Goal: Task Accomplishment & Management: Manage account settings

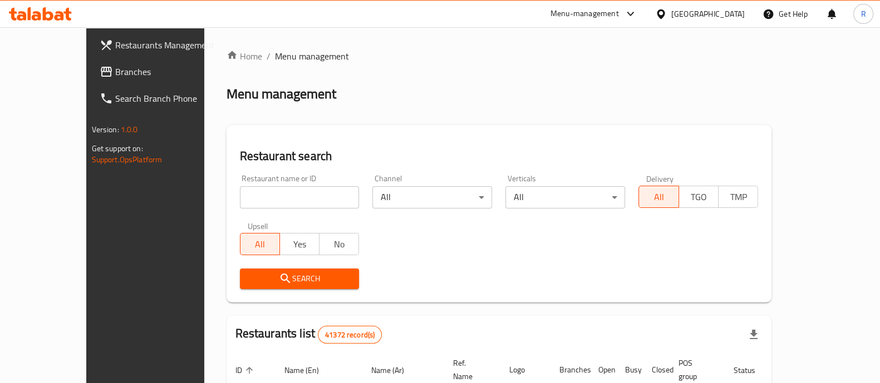
click at [292, 204] on input "search" at bounding box center [300, 197] width 120 height 22
type input "puffy pops"
click at [259, 288] on button "Search" at bounding box center [300, 279] width 120 height 21
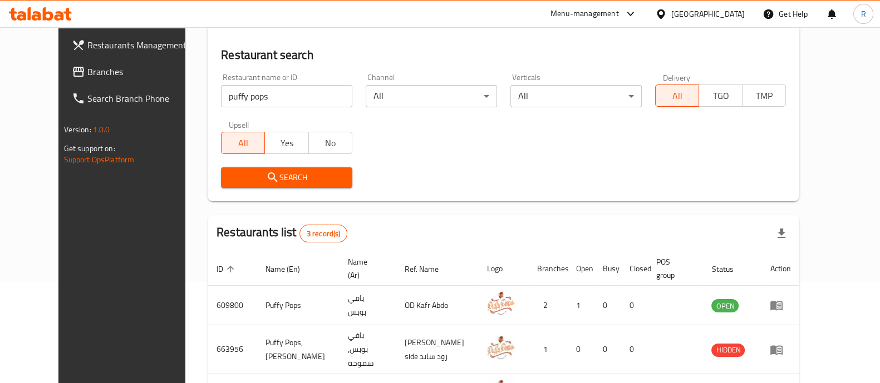
scroll to position [170, 0]
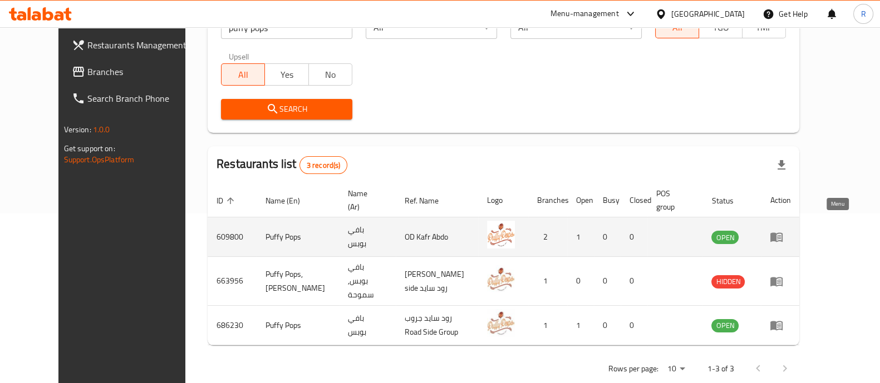
click at [782, 233] on icon "enhanced table" at bounding box center [776, 237] width 12 height 9
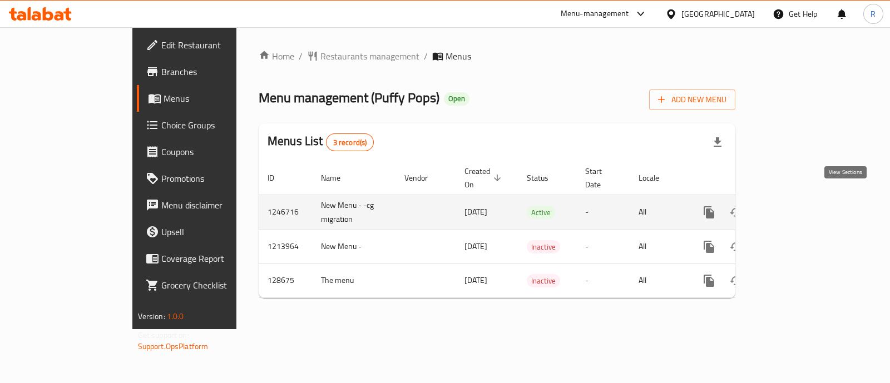
click at [795, 208] on icon "enhanced table" at bounding box center [789, 213] width 10 height 10
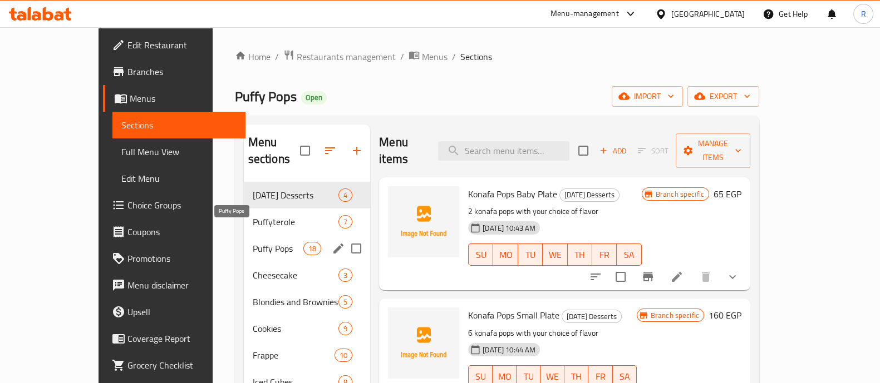
click at [253, 242] on span "Puffy Pops" at bounding box center [278, 248] width 51 height 13
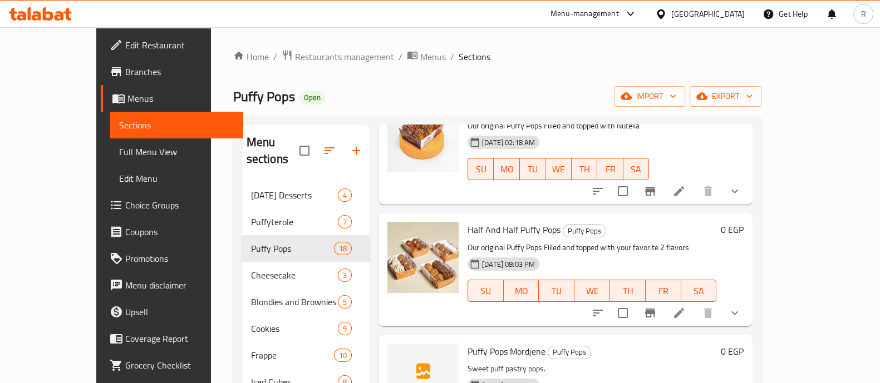
scroll to position [91, 0]
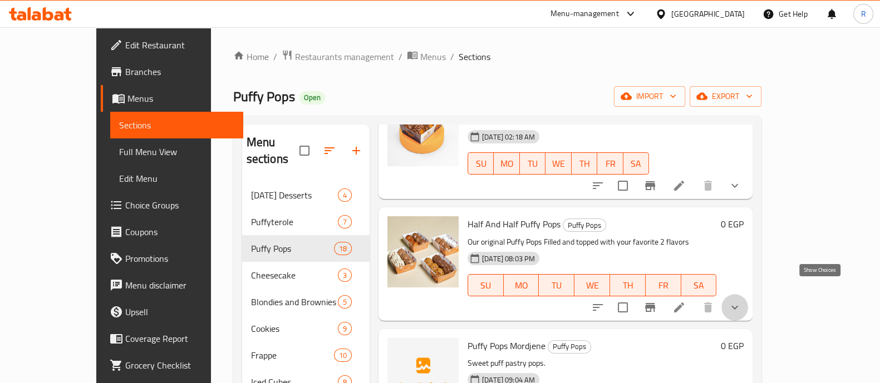
click at [741, 301] on icon "show more" at bounding box center [734, 307] width 13 height 13
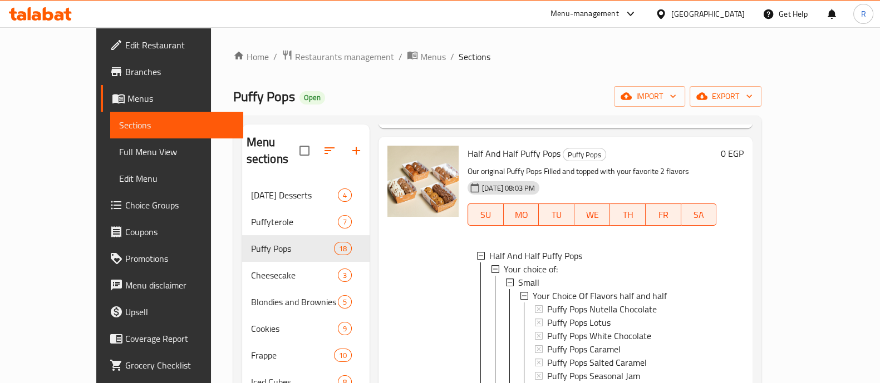
scroll to position [244, 0]
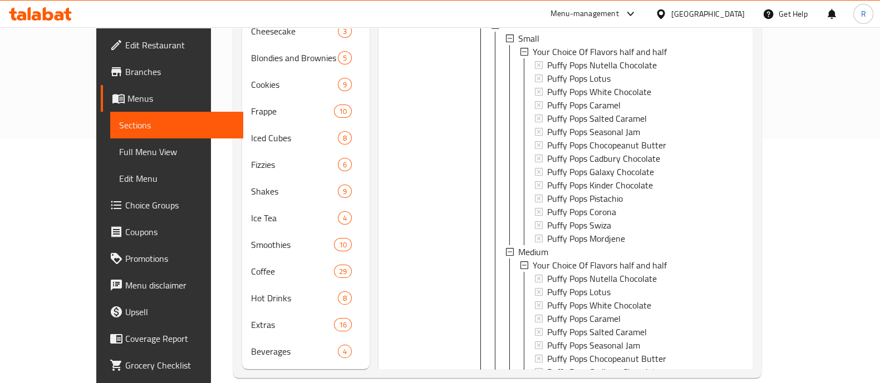
click at [595, 293] on div "Small Your Choice Of Flavors half and half Puffy Pops Nutella Chocolate Puffy P…" at bounding box center [606, 352] width 202 height 641
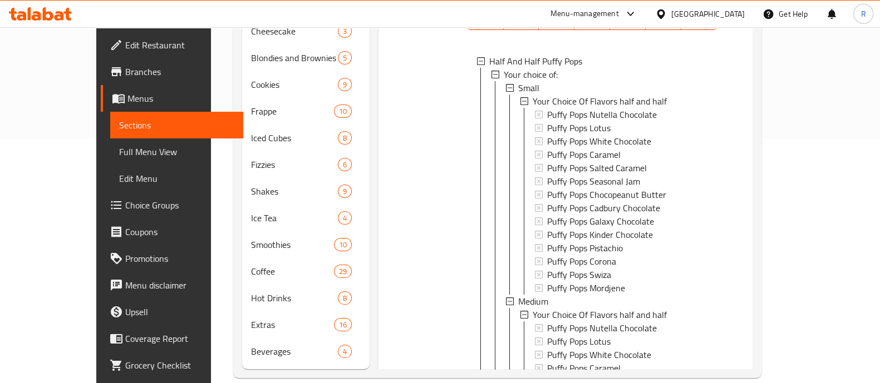
scroll to position [113, 0]
click at [551, 108] on span "Puffy Pops Nutella Chocolate" at bounding box center [602, 114] width 110 height 13
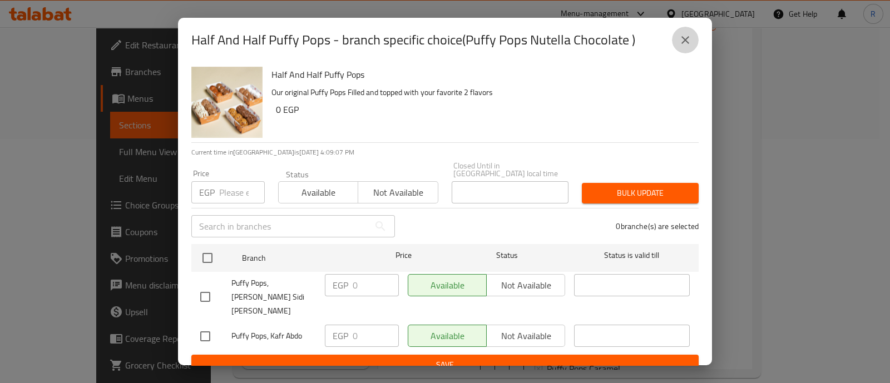
click at [682, 46] on icon "close" at bounding box center [685, 39] width 13 height 13
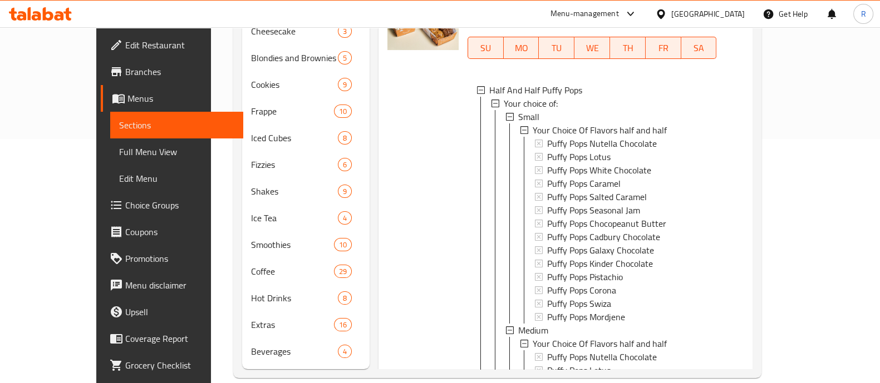
scroll to position [81, 0]
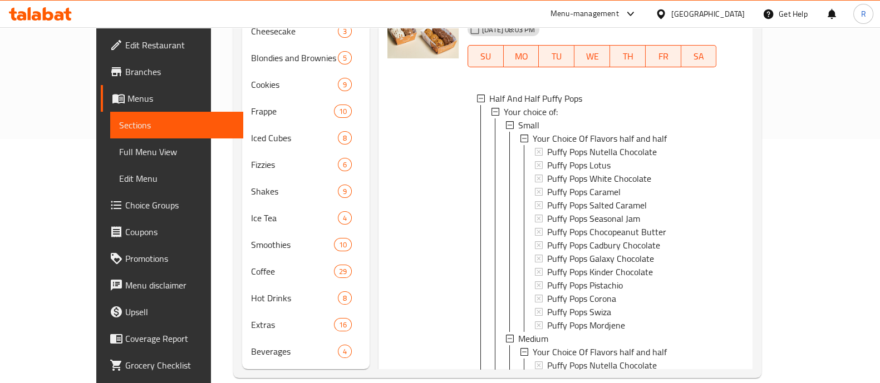
scroll to position [73, 0]
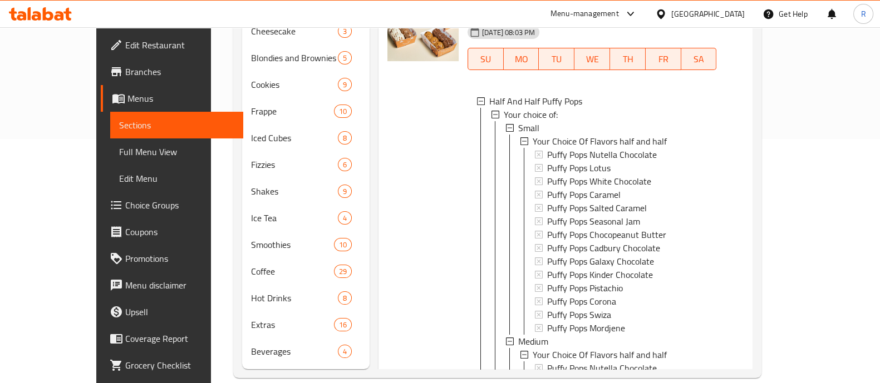
click at [551, 148] on span "Puffy Pops Nutella Chocolate" at bounding box center [602, 154] width 110 height 13
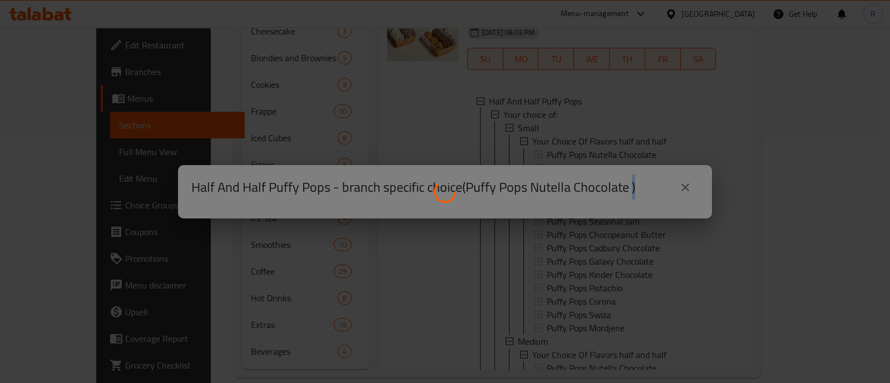
click at [551, 140] on div at bounding box center [445, 191] width 890 height 383
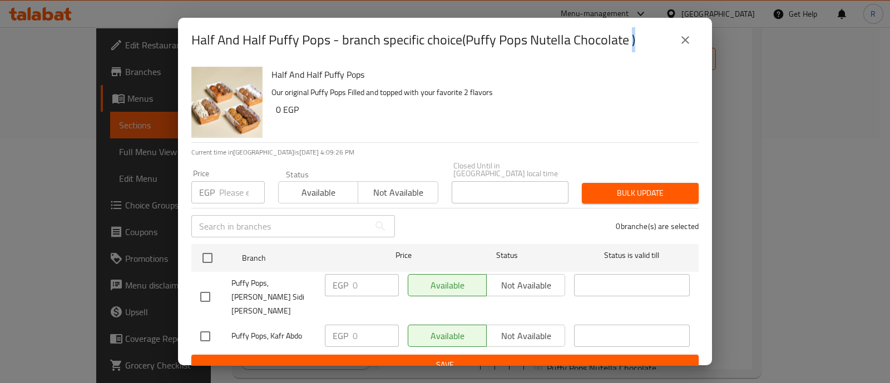
click at [680, 43] on icon "close" at bounding box center [685, 39] width 13 height 13
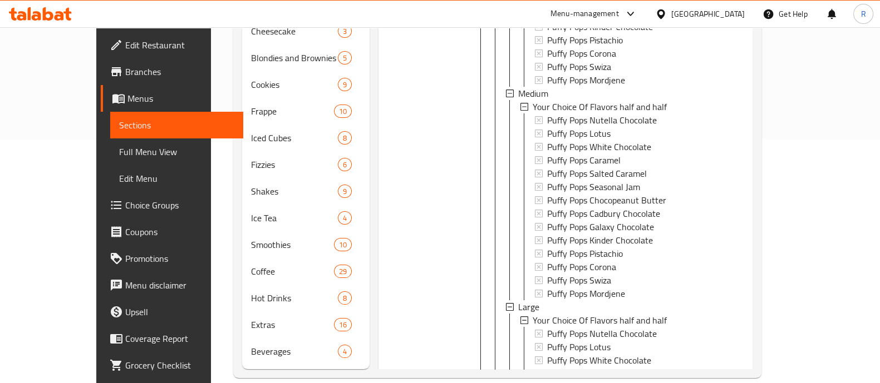
scroll to position [209, 0]
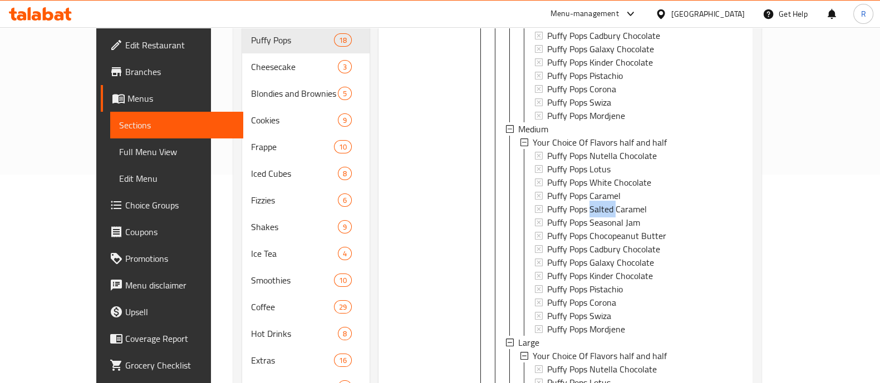
click at [564, 151] on div "Small Your Choice Of Flavors half and half Puffy Pops Nutella Chocolate Puffy P…" at bounding box center [606, 229] width 202 height 641
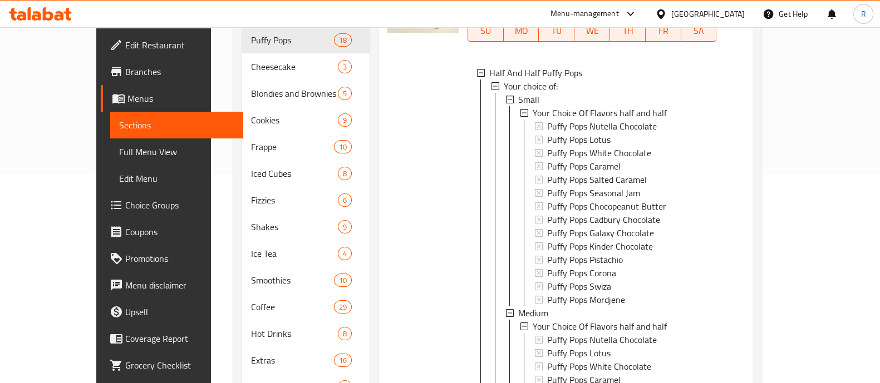
scroll to position [135, 0]
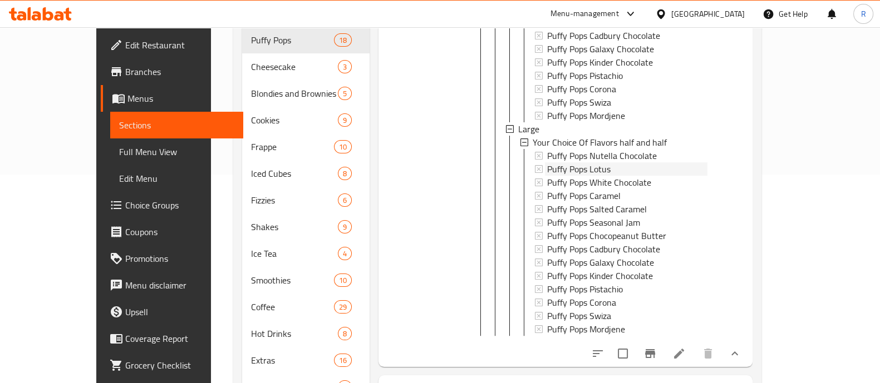
click at [554, 124] on div "Small Your Choice Of Flavors half and half Puffy Pops Nutella Chocolate Puffy P…" at bounding box center [606, 15] width 202 height 641
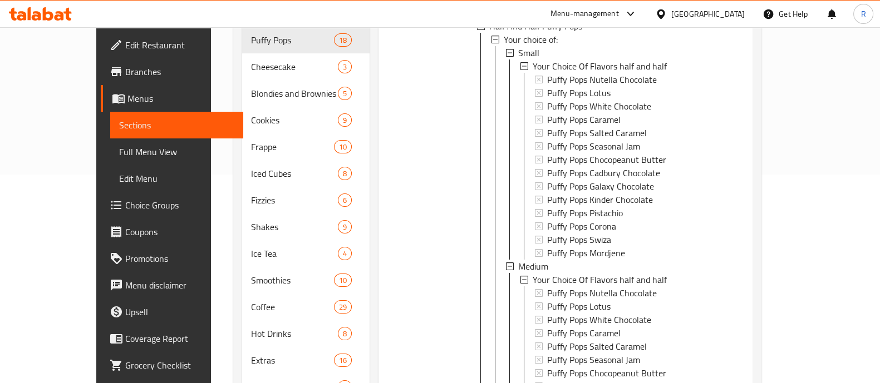
scroll to position [168, 0]
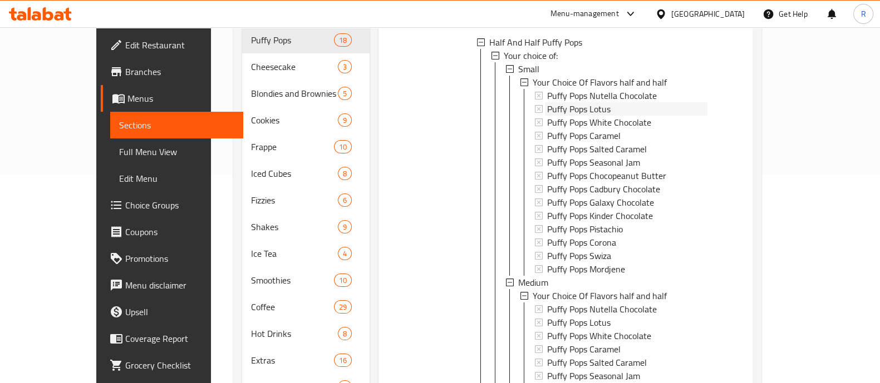
click at [547, 102] on span "Puffy Pops Lotus" at bounding box center [578, 108] width 63 height 13
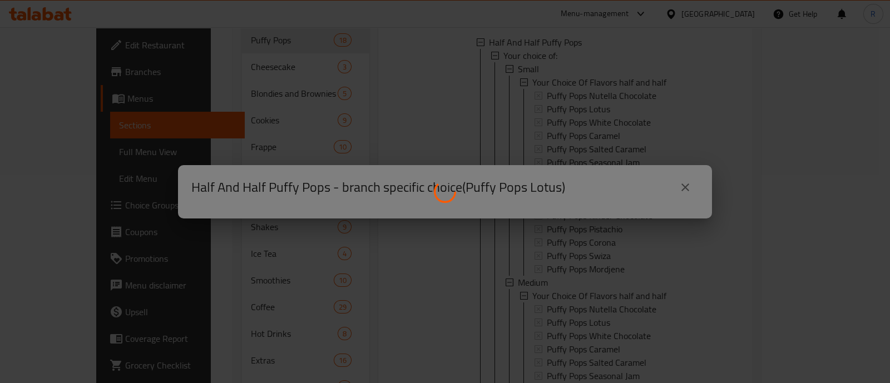
click at [539, 92] on div at bounding box center [445, 191] width 890 height 383
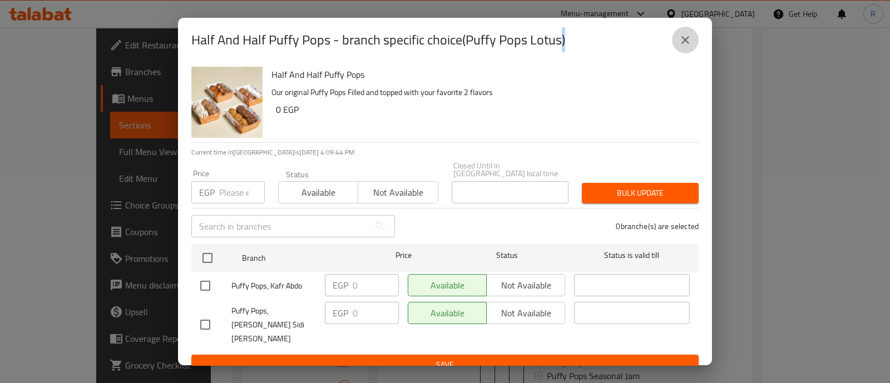
click at [686, 42] on icon "close" at bounding box center [686, 40] width 8 height 8
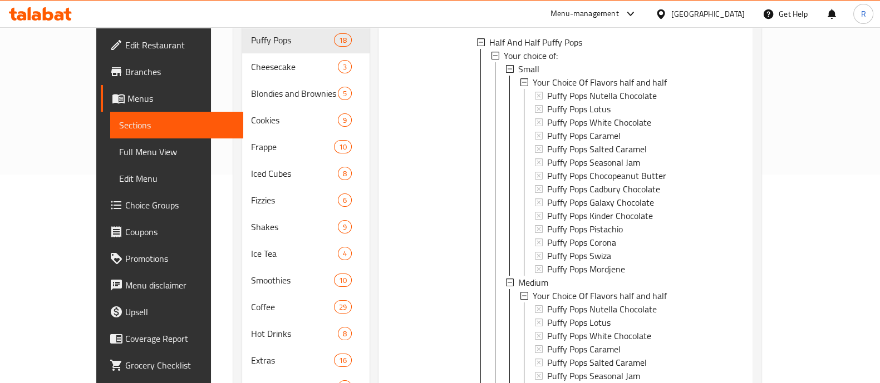
click at [606, 101] on div "Small Your Choice Of Flavors half and half Puffy Pops Nutella Chocolate Puffy P…" at bounding box center [606, 382] width 202 height 641
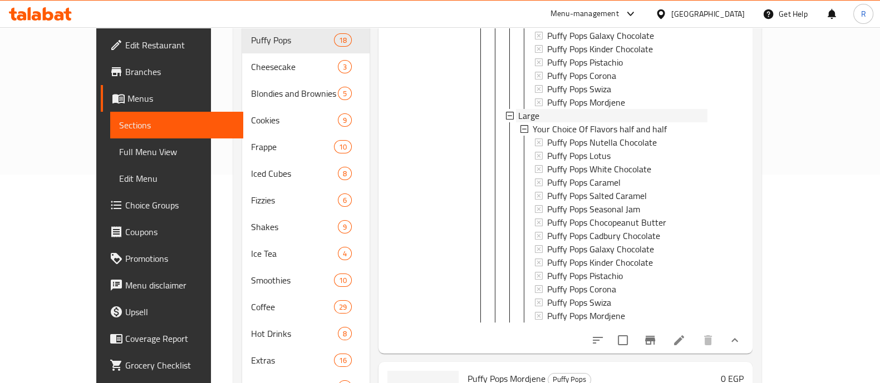
click at [606, 109] on div "Large" at bounding box center [612, 115] width 189 height 13
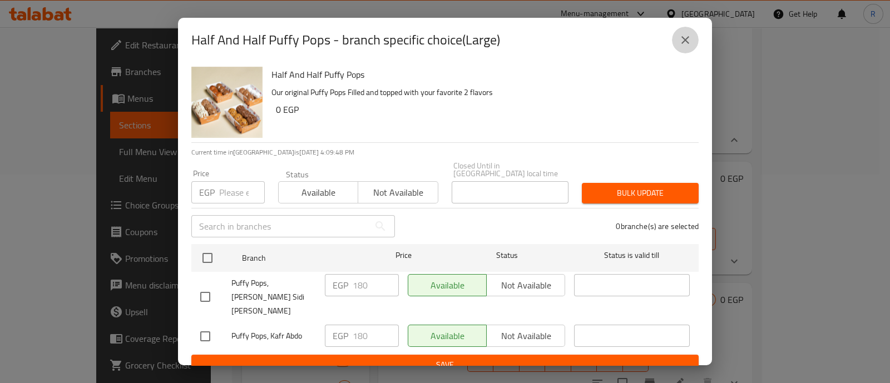
click at [680, 44] on icon "close" at bounding box center [685, 39] width 13 height 13
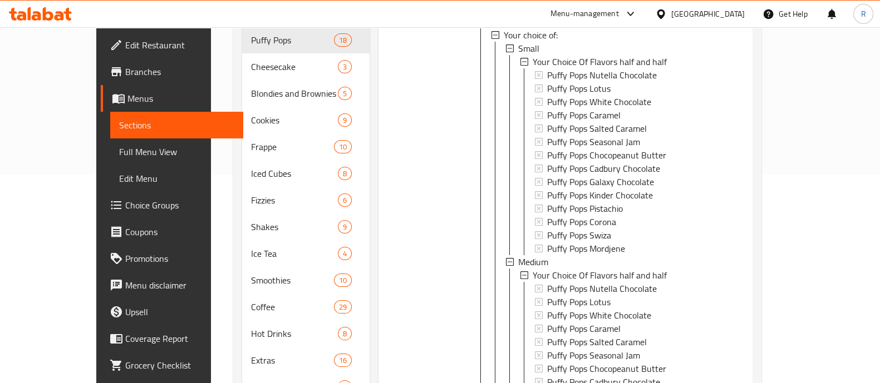
scroll to position [188, 0]
click at [604, 96] on span "Puffy Pops White Chocolate" at bounding box center [599, 102] width 104 height 13
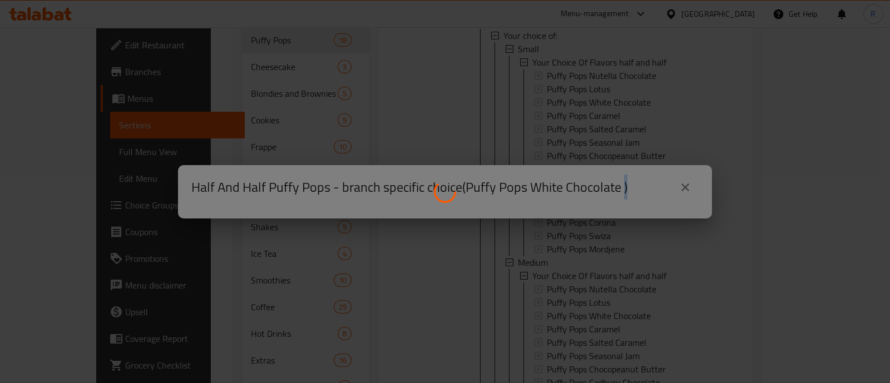
click at [604, 87] on div at bounding box center [445, 191] width 890 height 383
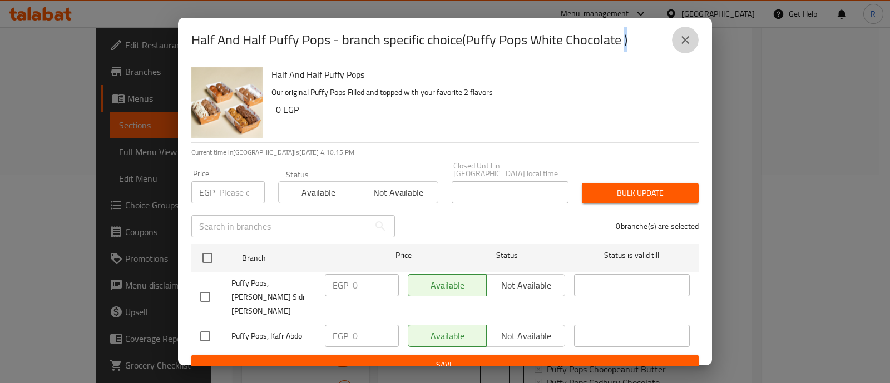
click at [682, 38] on icon "close" at bounding box center [685, 39] width 13 height 13
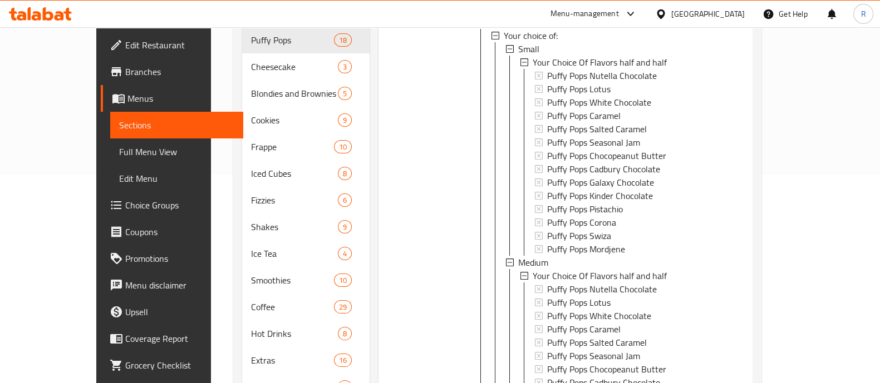
click at [576, 176] on span "Puffy Pops Galaxy Chocolate" at bounding box center [600, 182] width 107 height 13
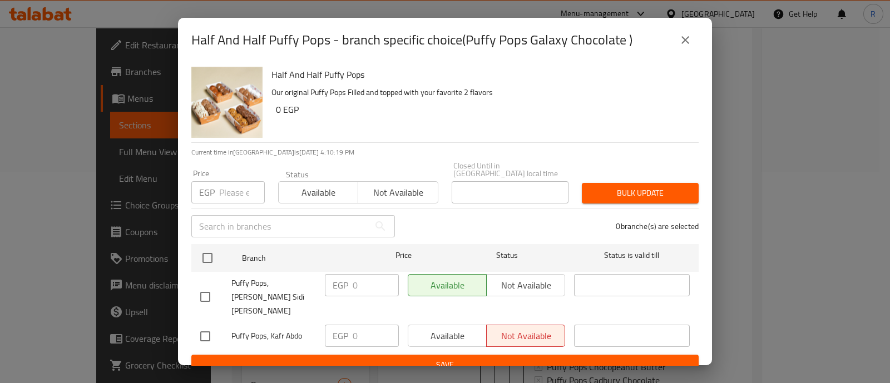
click at [459, 325] on div "Available Not available" at bounding box center [486, 336] width 157 height 22
click at [444, 325] on div "Available Not available" at bounding box center [486, 336] width 157 height 22
click at [200, 325] on input "checkbox" at bounding box center [205, 336] width 23 height 23
checkbox input "true"
click at [432, 328] on span "Available" at bounding box center [448, 336] width 70 height 16
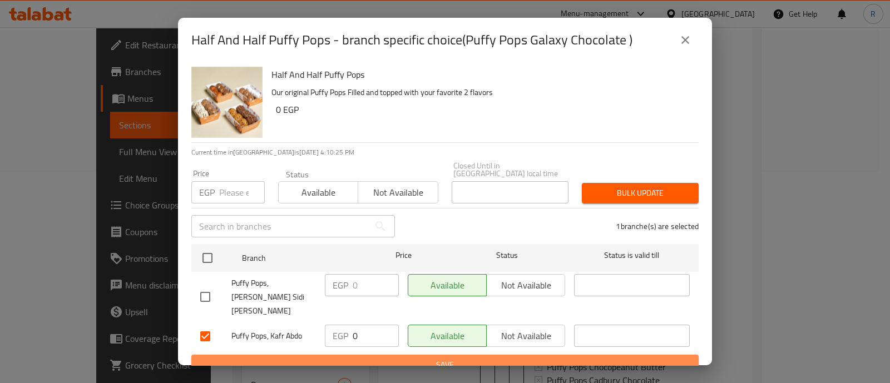
click at [438, 358] on span "Save" at bounding box center [445, 365] width 490 height 14
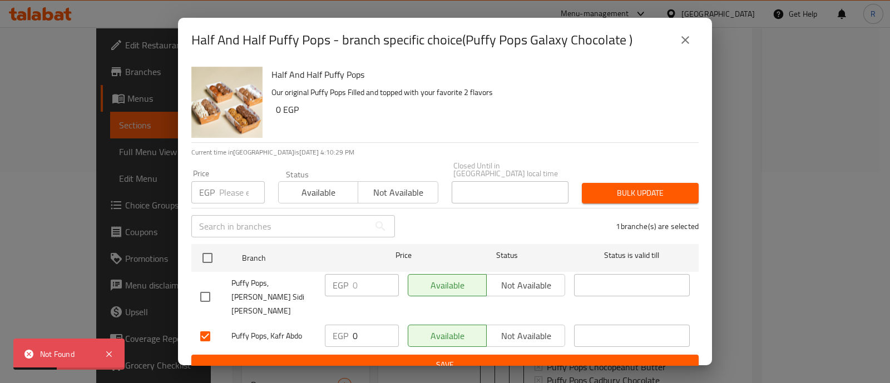
click at [629, 186] on span "Bulk update" at bounding box center [640, 193] width 99 height 14
click at [687, 44] on icon "close" at bounding box center [686, 40] width 8 height 8
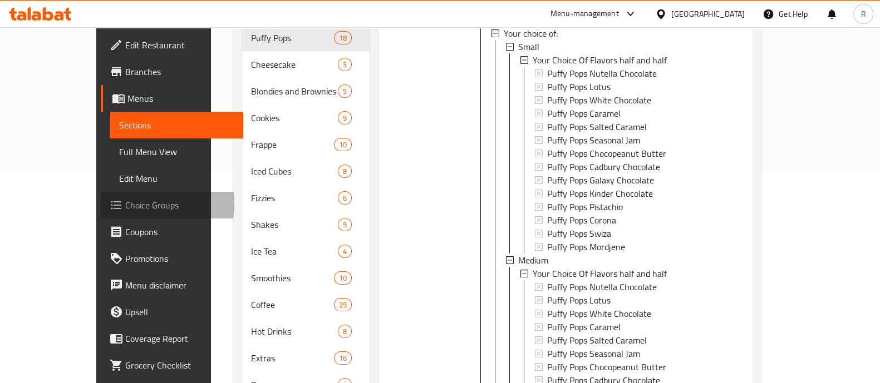
click at [125, 204] on span "Choice Groups" at bounding box center [179, 205] width 109 height 13
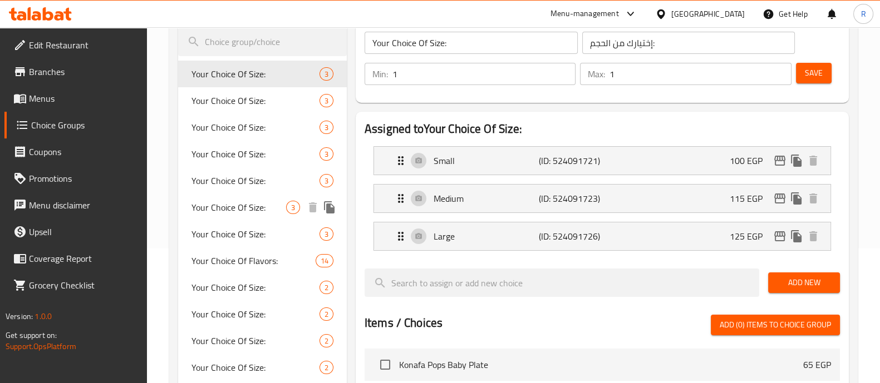
scroll to position [143, 0]
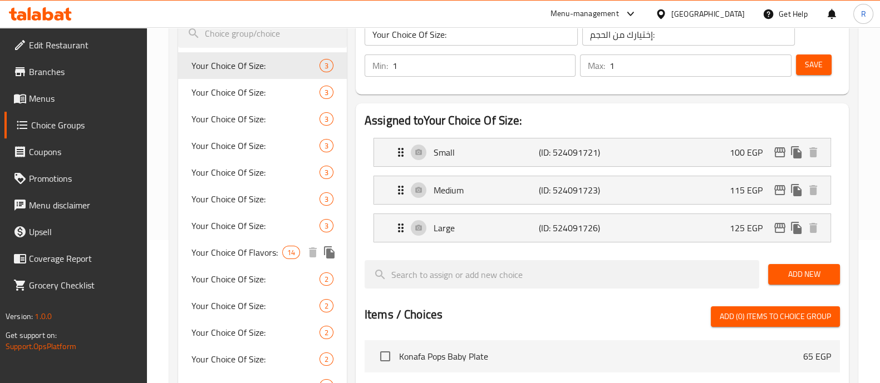
click at [252, 256] on span "Your Choice Of Flavors:" at bounding box center [236, 252] width 91 height 13
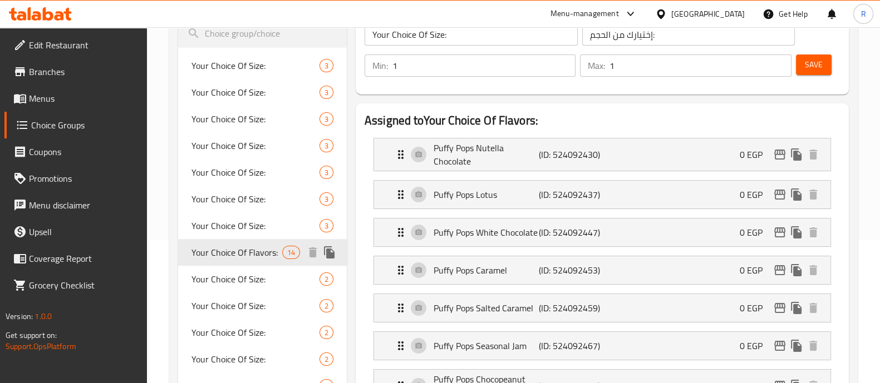
type input "Your Choice Of Flavors:"
type input "إختيارك من النكهات:"
type input "4"
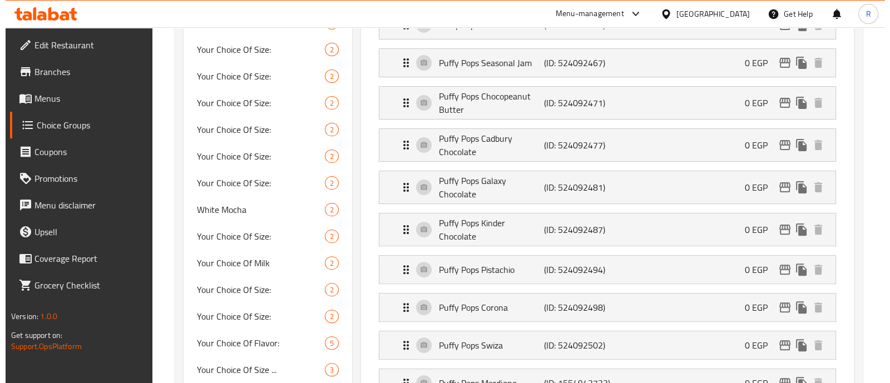
scroll to position [435, 0]
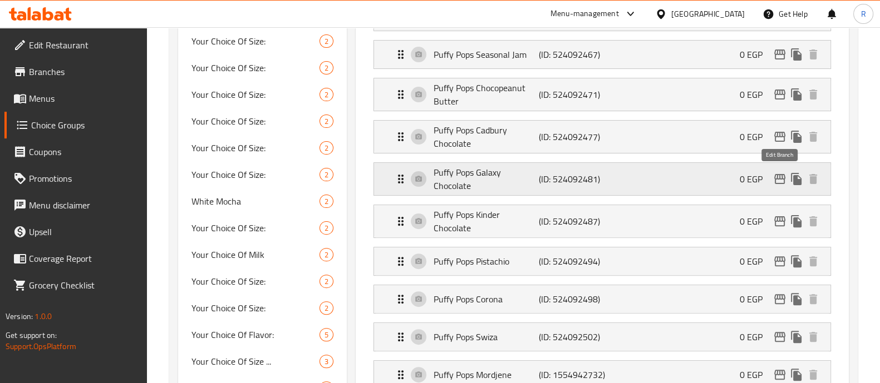
click at [775, 181] on icon "edit" at bounding box center [779, 179] width 11 height 10
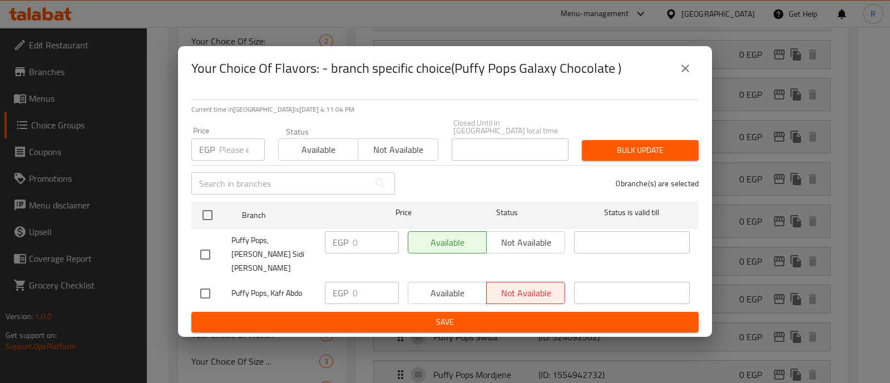
click at [206, 283] on input "checkbox" at bounding box center [205, 293] width 23 height 23
checkbox input "true"
click at [470, 285] on span "Available" at bounding box center [448, 293] width 70 height 16
click at [467, 312] on button "Save" at bounding box center [444, 322] width 507 height 21
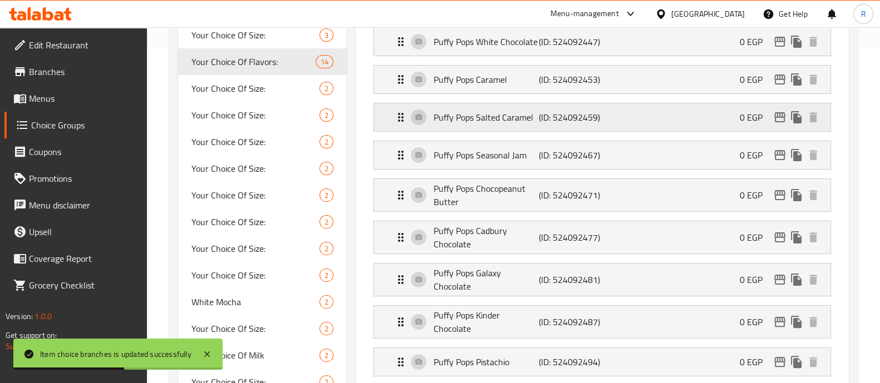
scroll to position [336, 0]
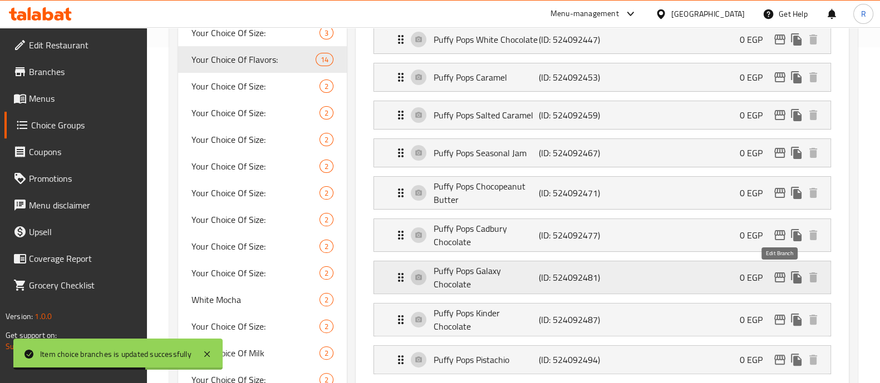
click at [777, 282] on icon "edit" at bounding box center [779, 277] width 13 height 13
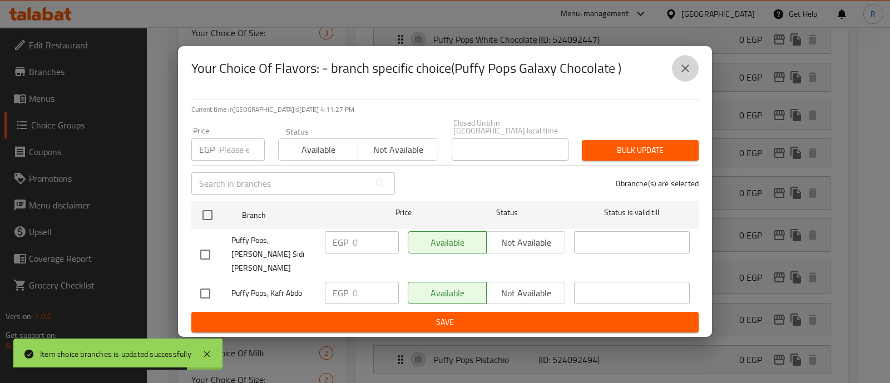
click at [686, 75] on icon "close" at bounding box center [685, 68] width 13 height 13
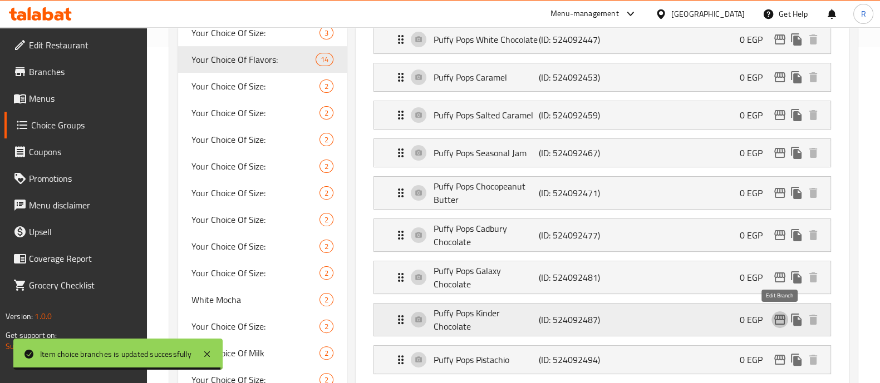
click at [776, 319] on icon "edit" at bounding box center [779, 319] width 13 height 13
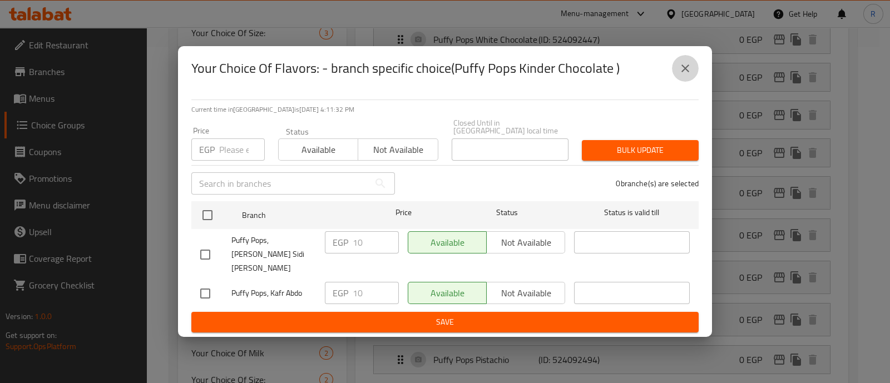
click at [689, 75] on icon "close" at bounding box center [685, 68] width 13 height 13
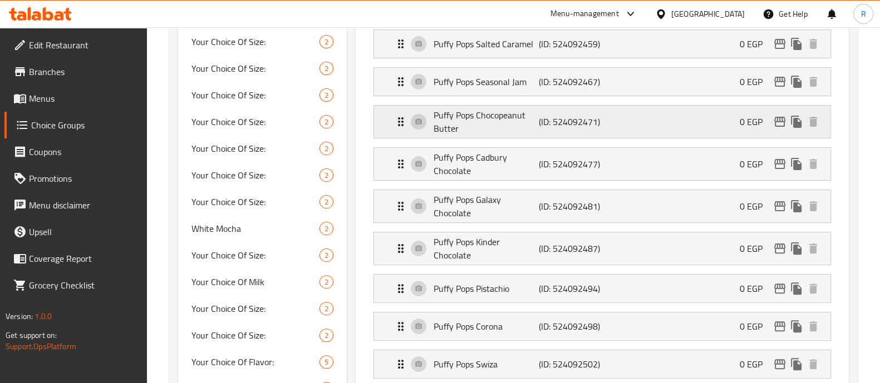
scroll to position [409, 0]
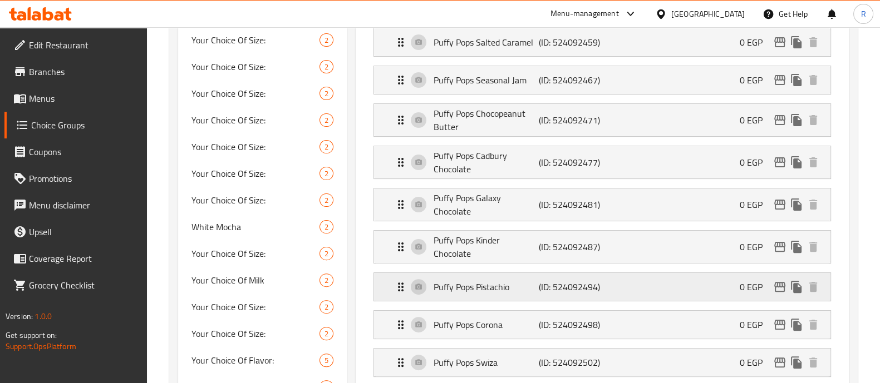
click at [398, 283] on icon "Expand" at bounding box center [401, 287] width 6 height 9
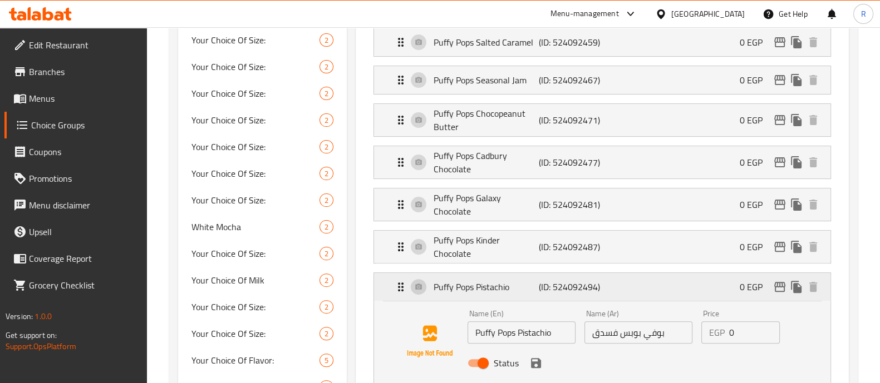
click at [398, 283] on icon "Expand" at bounding box center [401, 287] width 6 height 9
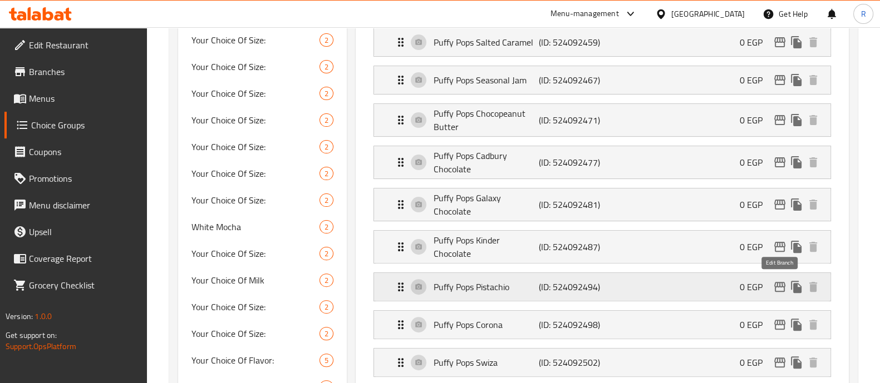
click at [776, 293] on button "edit" at bounding box center [779, 287] width 17 height 17
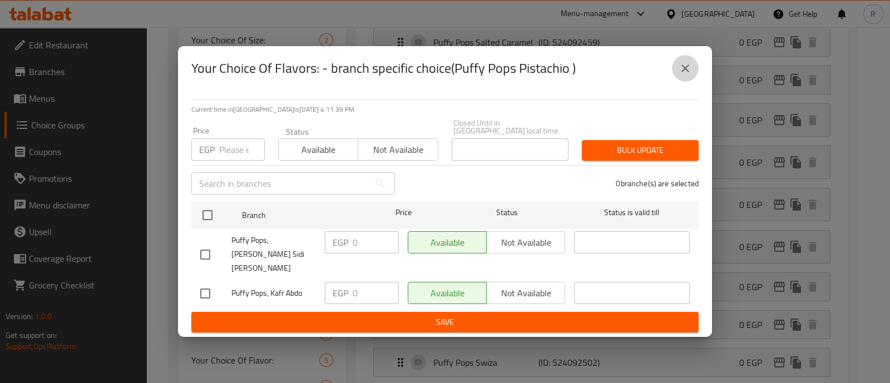
click at [678, 82] on button "close" at bounding box center [685, 68] width 27 height 27
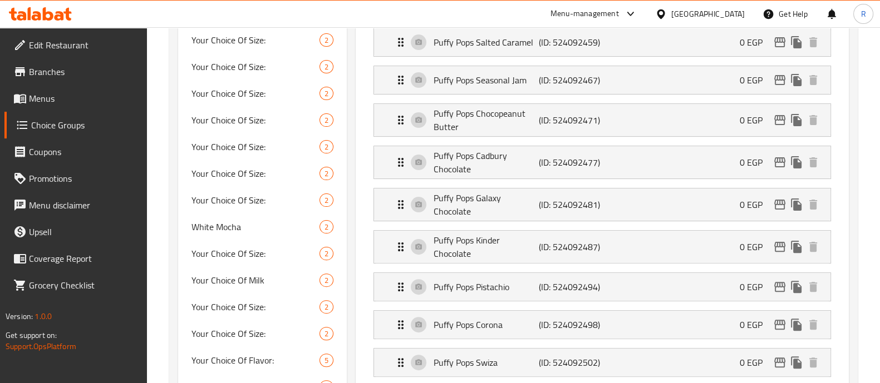
scroll to position [463, 0]
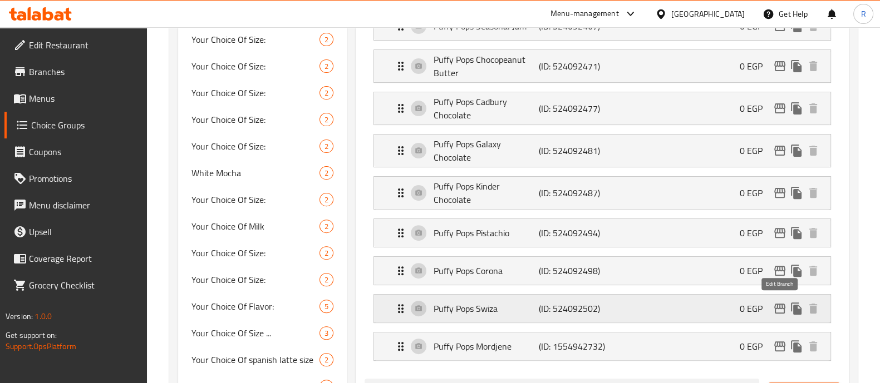
click at [779, 309] on icon "edit" at bounding box center [779, 308] width 13 height 13
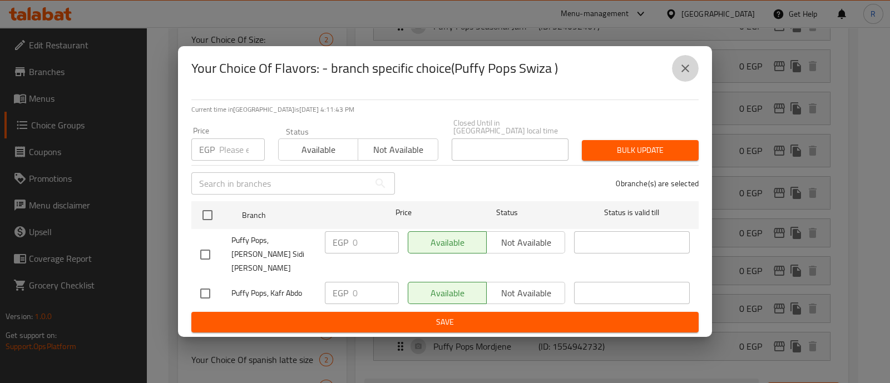
click at [692, 71] on button "close" at bounding box center [685, 68] width 27 height 27
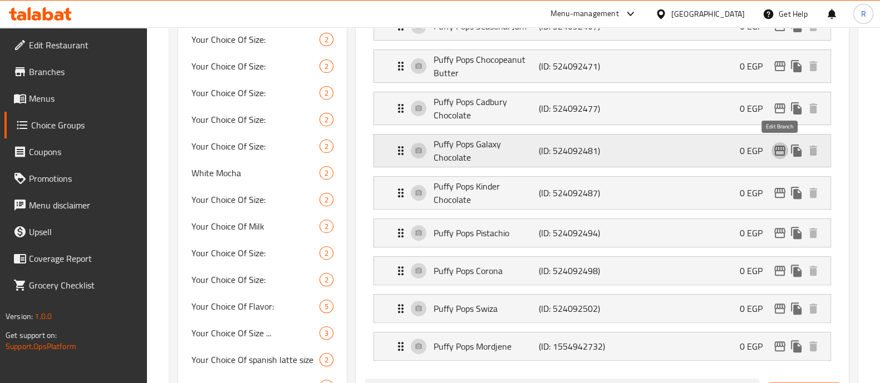
click at [779, 146] on icon "edit" at bounding box center [779, 150] width 13 height 13
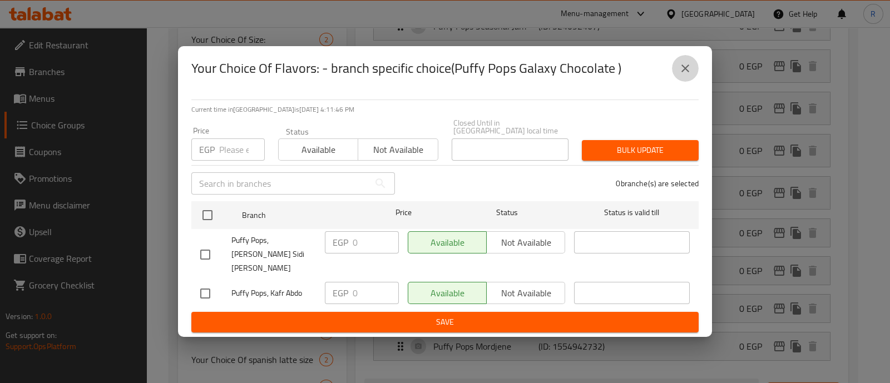
click at [687, 72] on icon "close" at bounding box center [686, 69] width 8 height 8
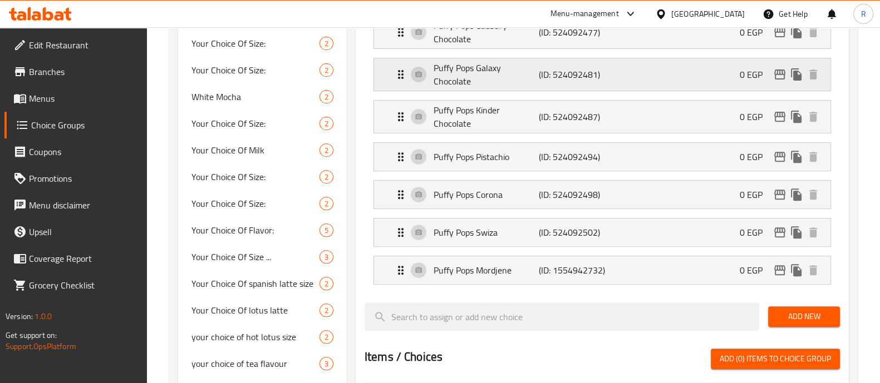
scroll to position [540, 0]
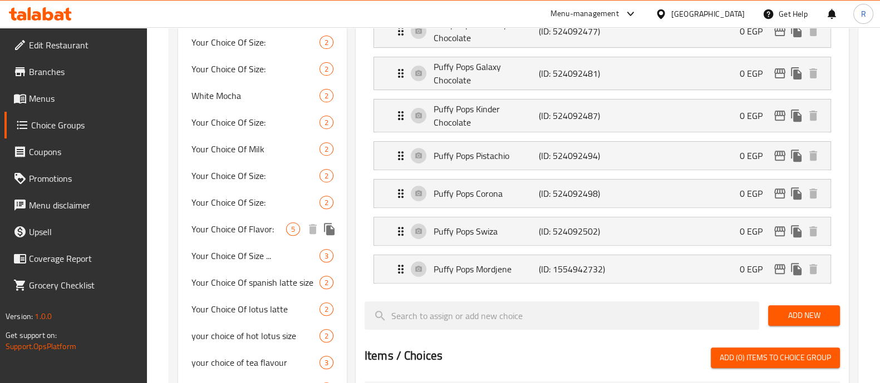
click at [255, 225] on span "Your Choice Of Flavor:" at bounding box center [238, 229] width 95 height 13
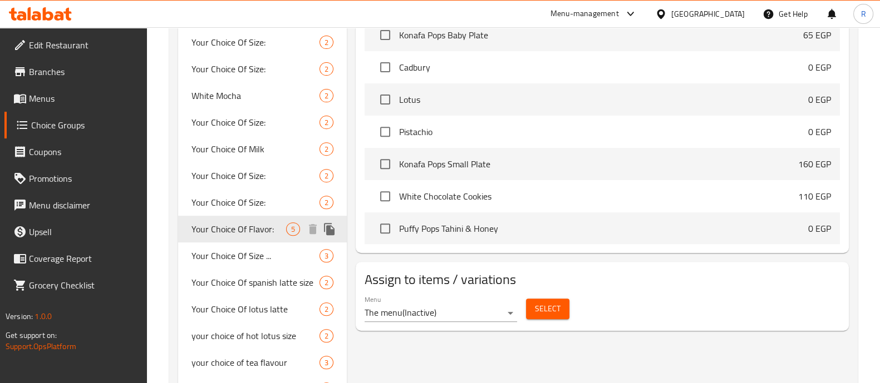
type input "Your Choice Of Flavor:"
type input "اختيارك من النكهة:"
type input "0"
type input "1"
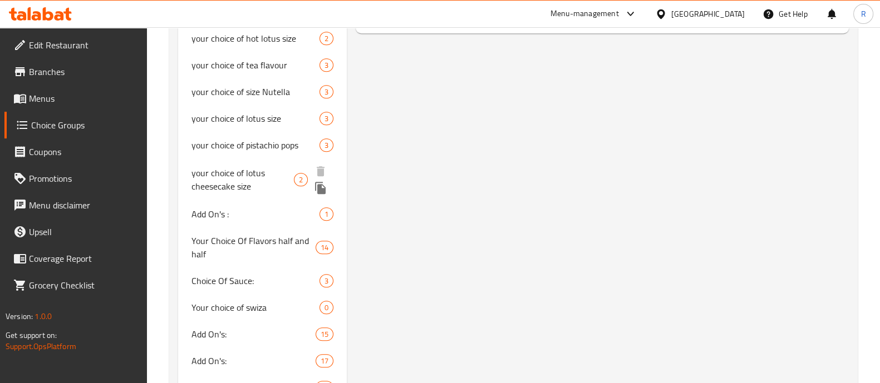
scroll to position [838, 0]
click at [206, 240] on span "Your Choice Of Flavors half and half" at bounding box center [241, 246] width 100 height 27
type input "Your Choice Of Flavors half and half"
type input "اختيارك من النكهة"
type input "2"
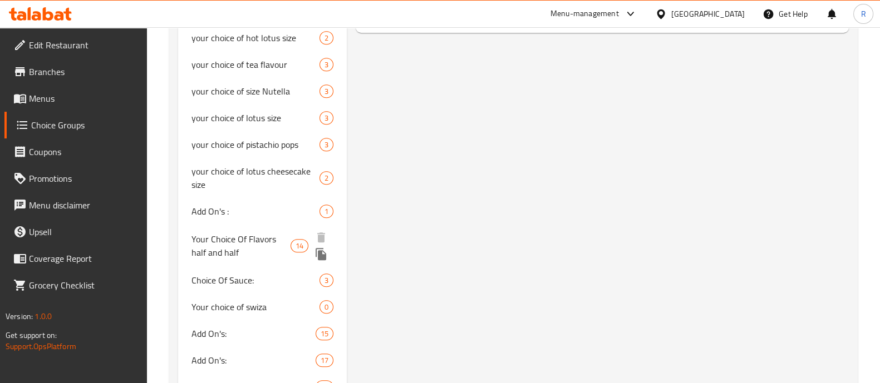
type input "2"
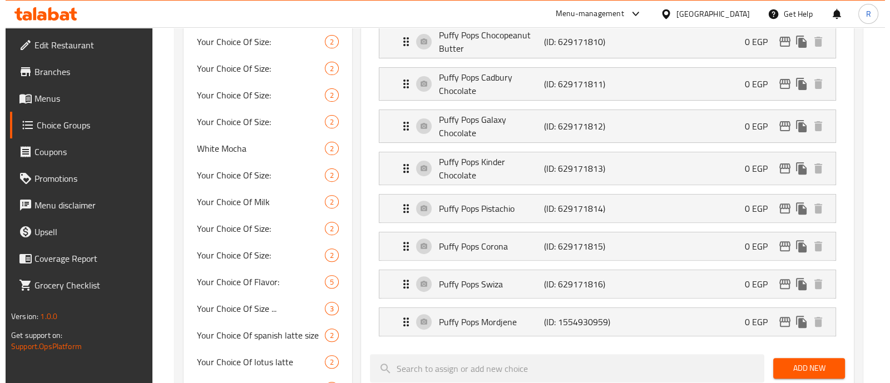
scroll to position [485, 0]
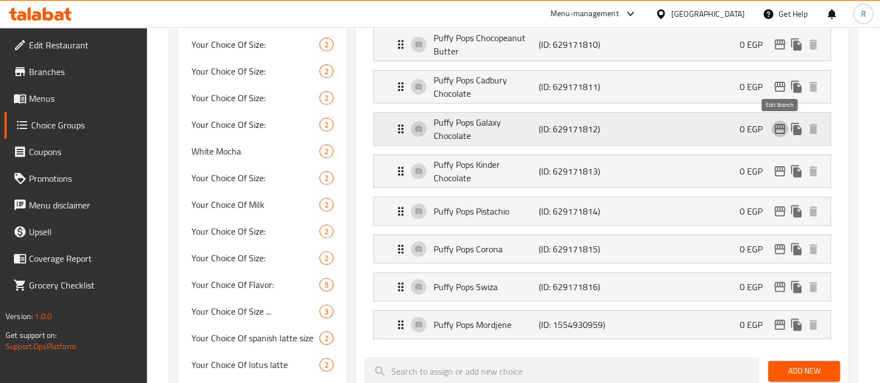
click at [776, 124] on icon "edit" at bounding box center [779, 128] width 13 height 13
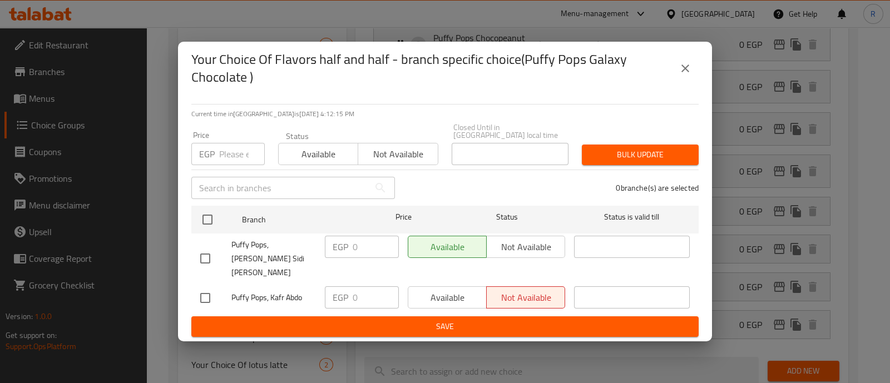
click at [206, 287] on input "checkbox" at bounding box center [205, 298] width 23 height 23
checkbox input "true"
click at [431, 290] on span "Available" at bounding box center [448, 298] width 70 height 16
click at [635, 155] on span "Bulk update" at bounding box center [640, 155] width 99 height 14
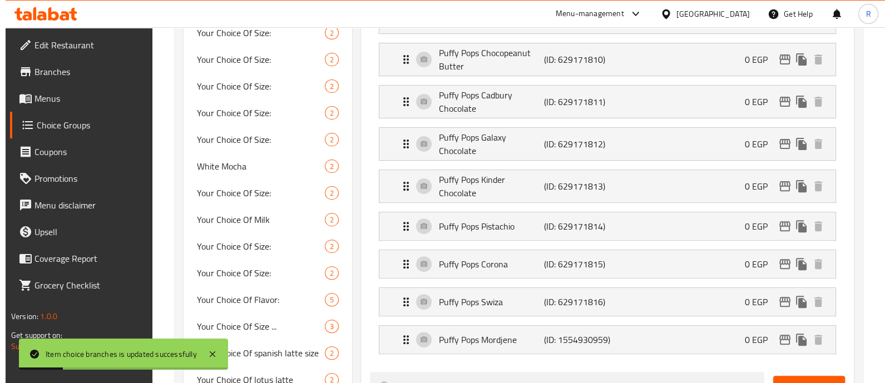
scroll to position [466, 0]
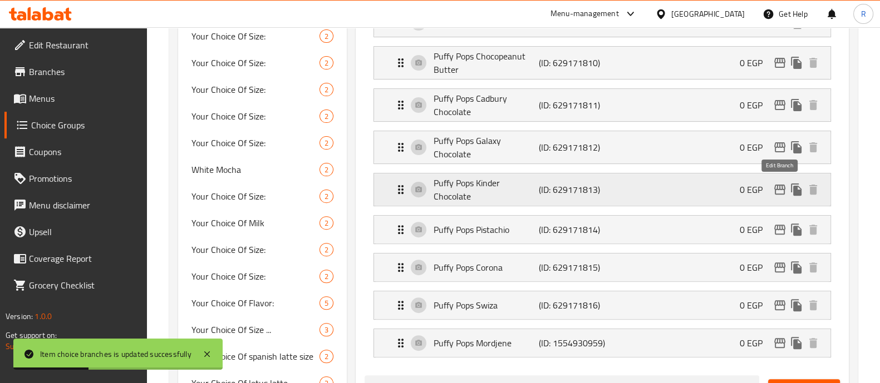
click at [773, 191] on icon "edit" at bounding box center [779, 189] width 13 height 13
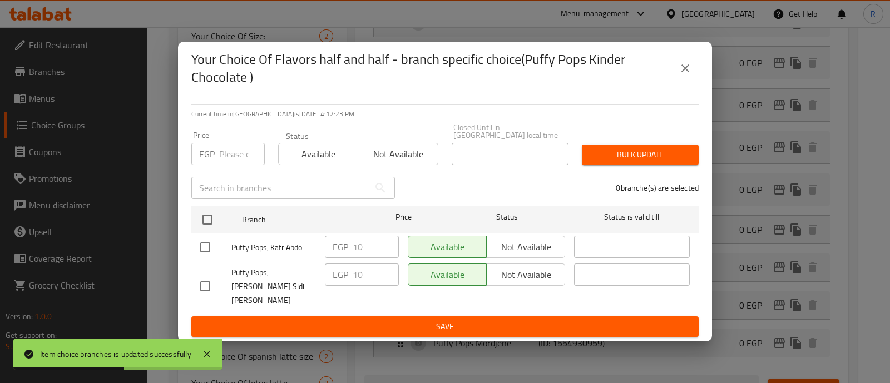
click at [689, 72] on button "close" at bounding box center [685, 68] width 27 height 27
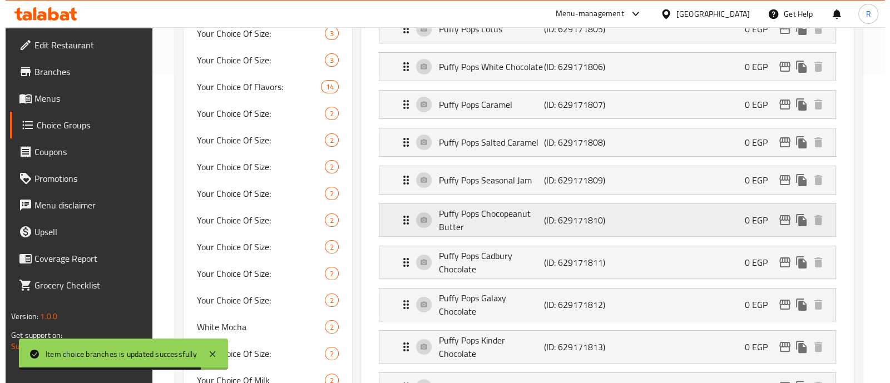
scroll to position [455, 0]
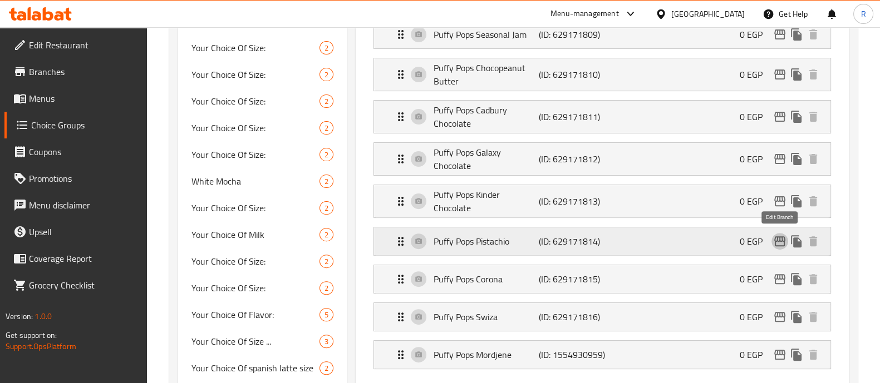
click at [782, 243] on icon "edit" at bounding box center [779, 241] width 11 height 10
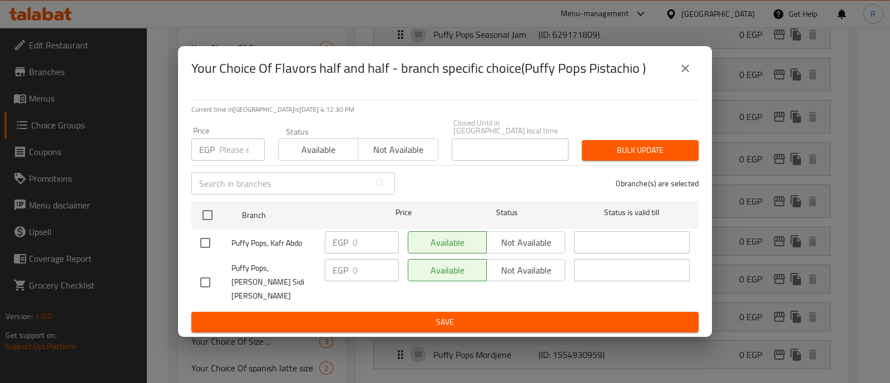
click at [689, 75] on icon "close" at bounding box center [685, 68] width 13 height 13
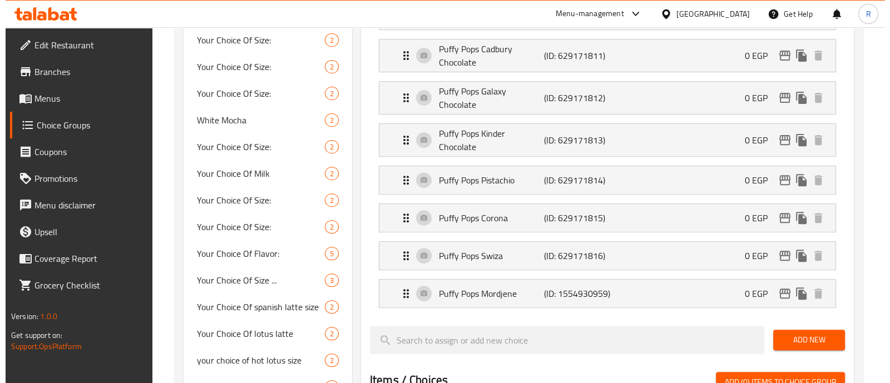
scroll to position [506, 0]
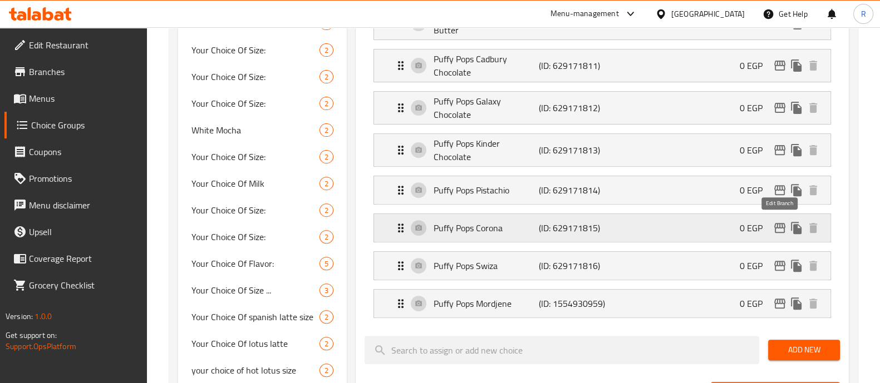
click at [776, 229] on icon "edit" at bounding box center [779, 228] width 11 height 10
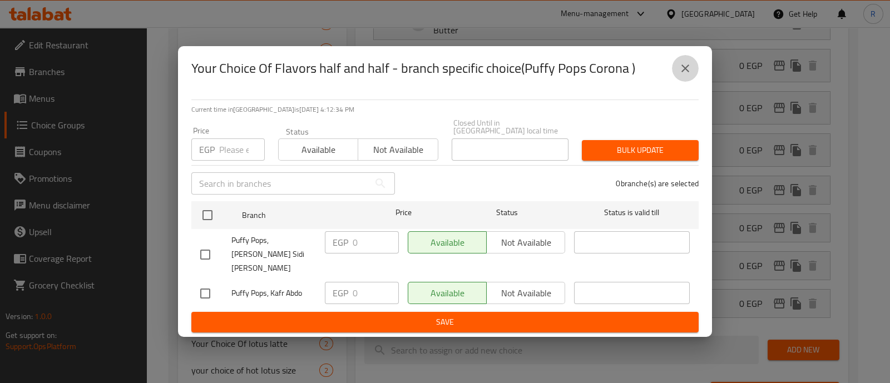
click at [683, 75] on icon "close" at bounding box center [685, 68] width 13 height 13
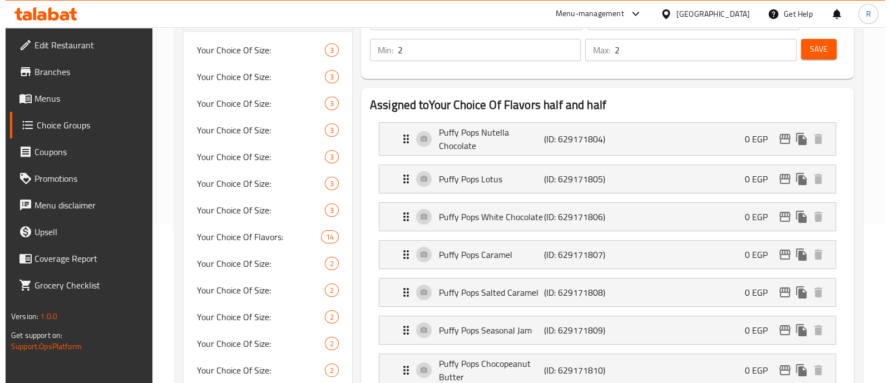
scroll to position [156, 0]
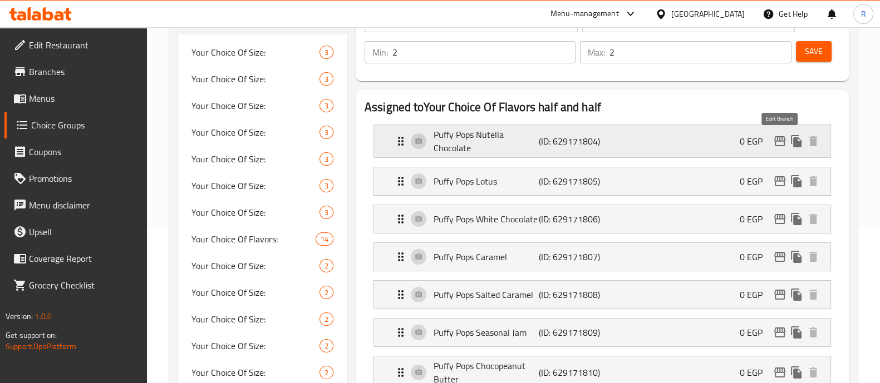
click at [778, 141] on icon "edit" at bounding box center [779, 141] width 11 height 10
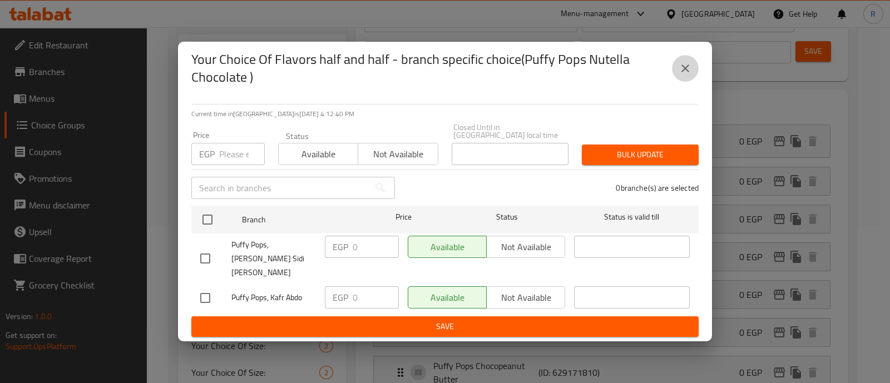
click at [693, 82] on button "close" at bounding box center [685, 68] width 27 height 27
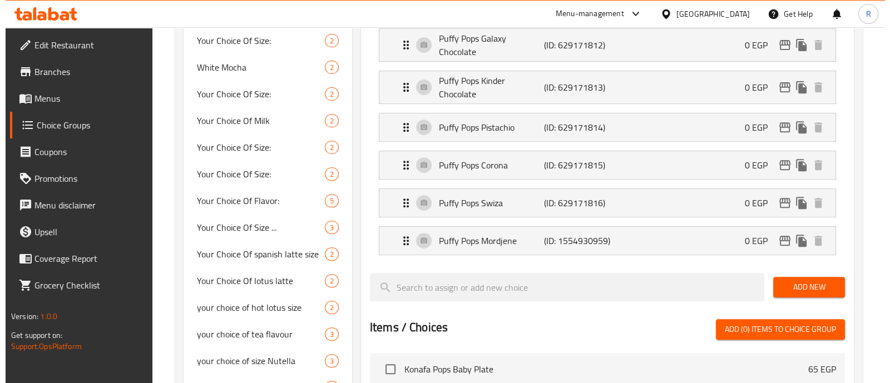
scroll to position [579, 0]
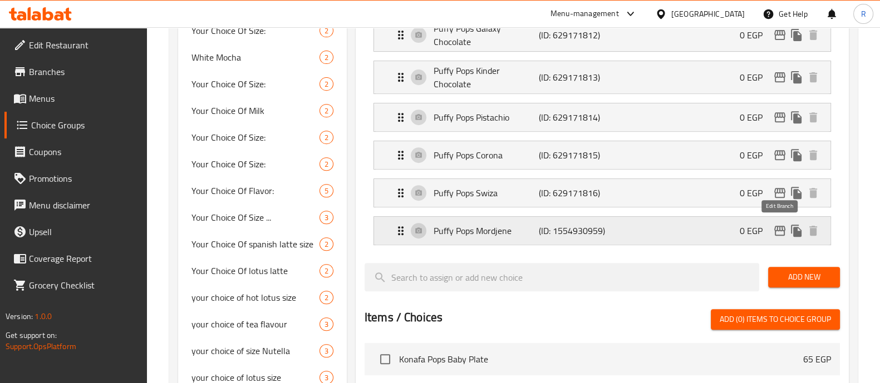
click at [773, 229] on icon "edit" at bounding box center [779, 230] width 13 height 13
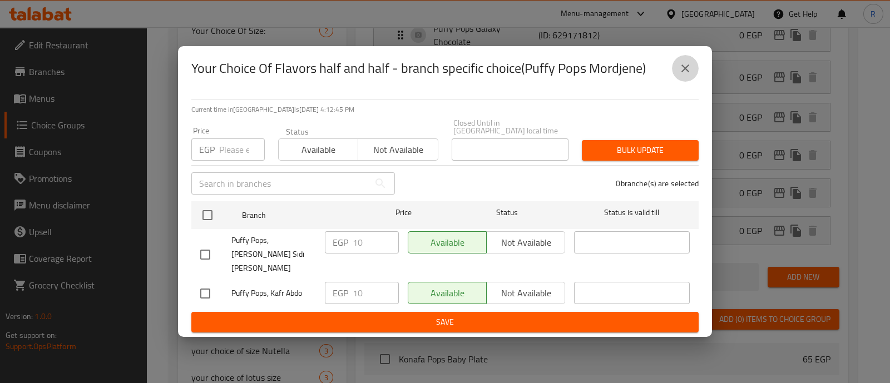
click at [682, 72] on icon "close" at bounding box center [686, 69] width 8 height 8
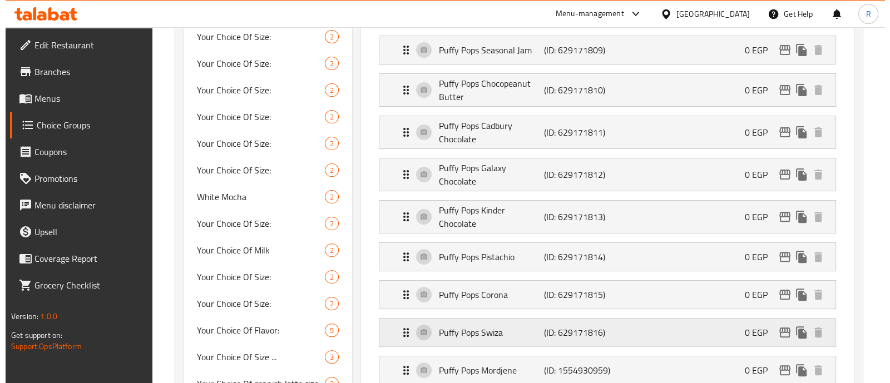
scroll to position [436, 0]
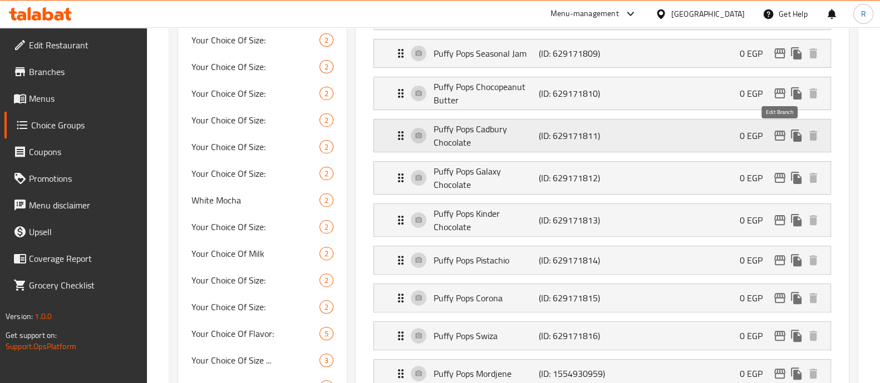
click at [782, 139] on icon "edit" at bounding box center [779, 136] width 11 height 10
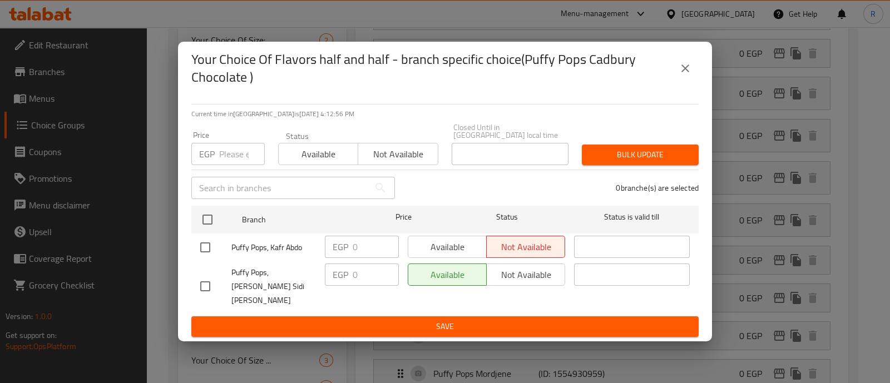
click at [199, 248] on input "checkbox" at bounding box center [205, 247] width 23 height 23
checkbox input "true"
click at [435, 253] on span "Available" at bounding box center [448, 247] width 70 height 16
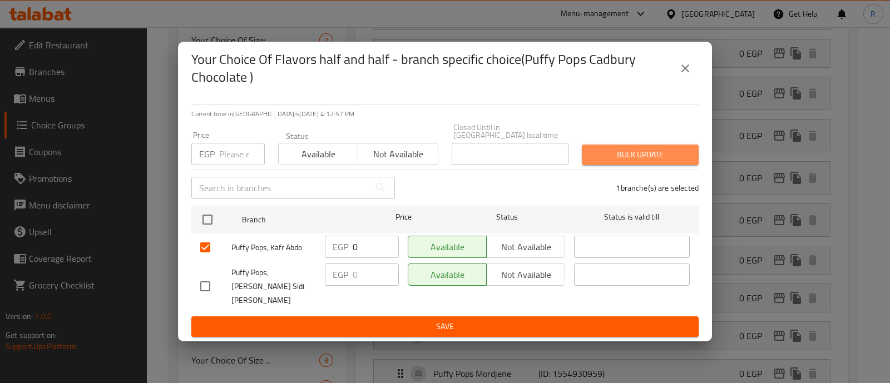
click at [628, 162] on span "Bulk update" at bounding box center [640, 155] width 99 height 14
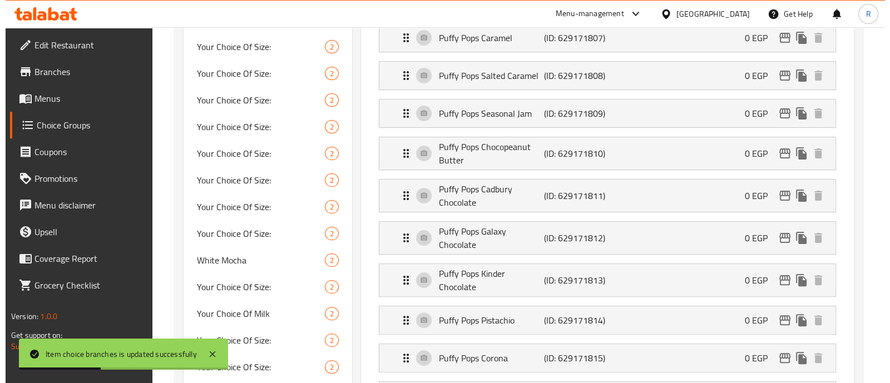
scroll to position [364, 0]
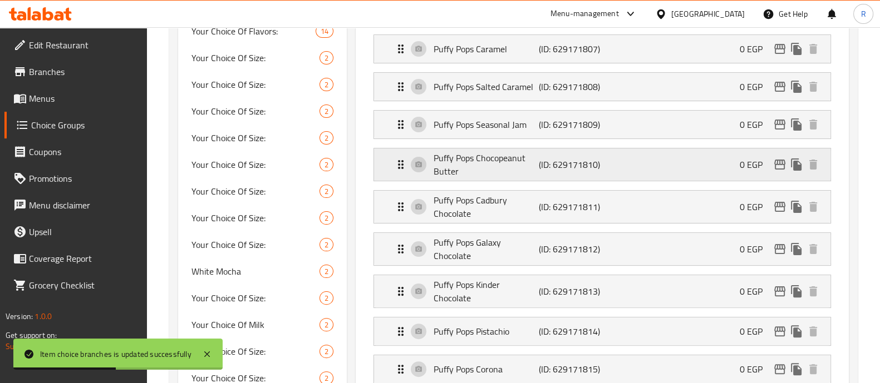
click at [776, 162] on icon "edit" at bounding box center [779, 165] width 11 height 10
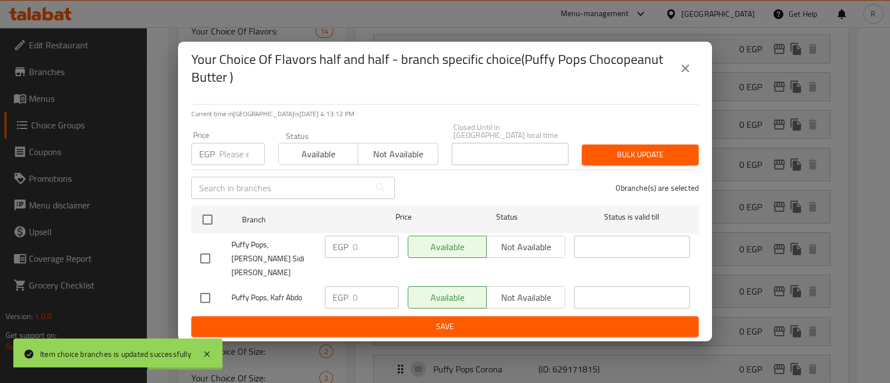
click at [687, 82] on button "close" at bounding box center [685, 68] width 27 height 27
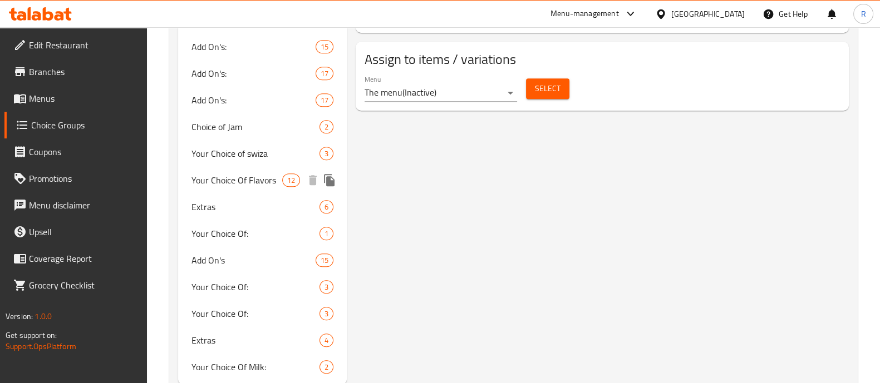
scroll to position [1123, 0]
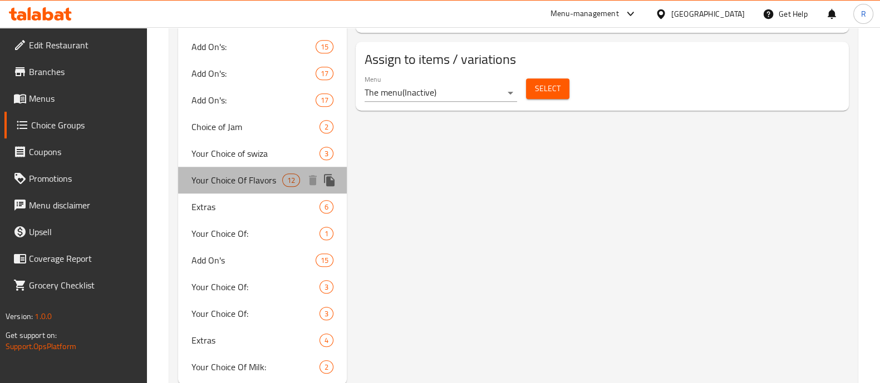
click at [250, 179] on span "Your Choice Of Flavors" at bounding box center [236, 180] width 91 height 13
type input "Your Choice Of Flavors"
type input "إختيارك من النكهات"
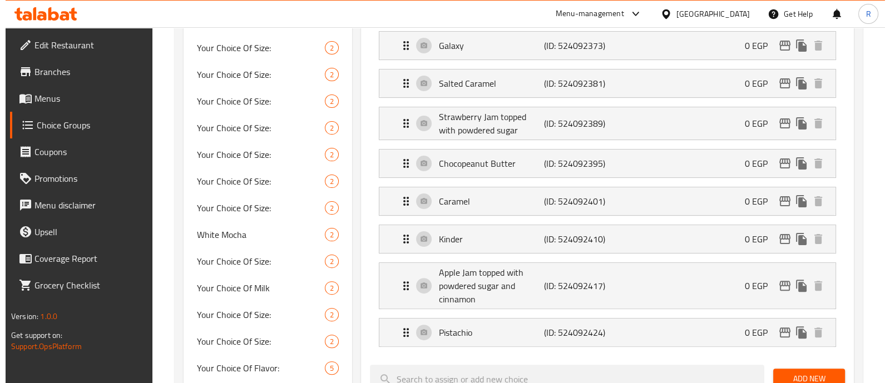
scroll to position [401, 0]
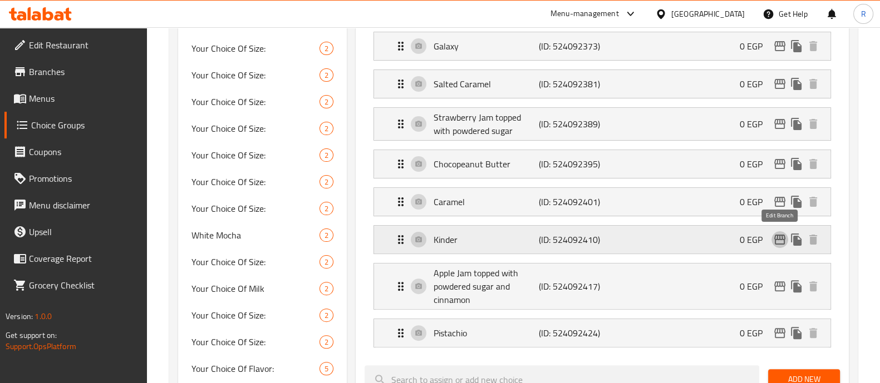
click at [784, 235] on icon "edit" at bounding box center [779, 239] width 13 height 13
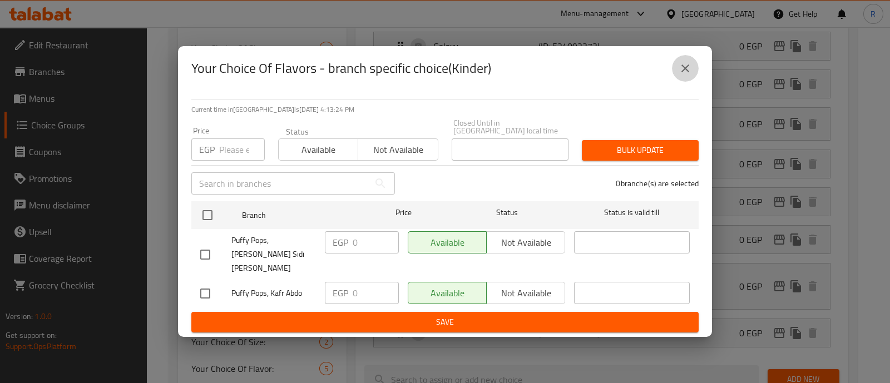
click at [690, 68] on button "close" at bounding box center [685, 68] width 27 height 27
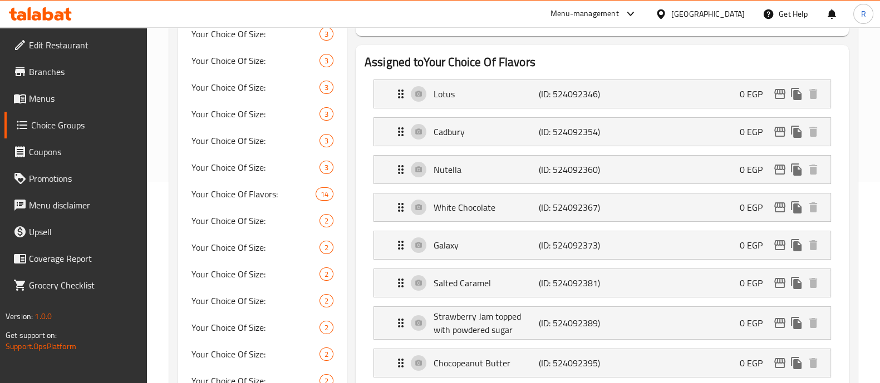
scroll to position [200, 0]
click at [778, 244] on icon "edit" at bounding box center [779, 246] width 13 height 13
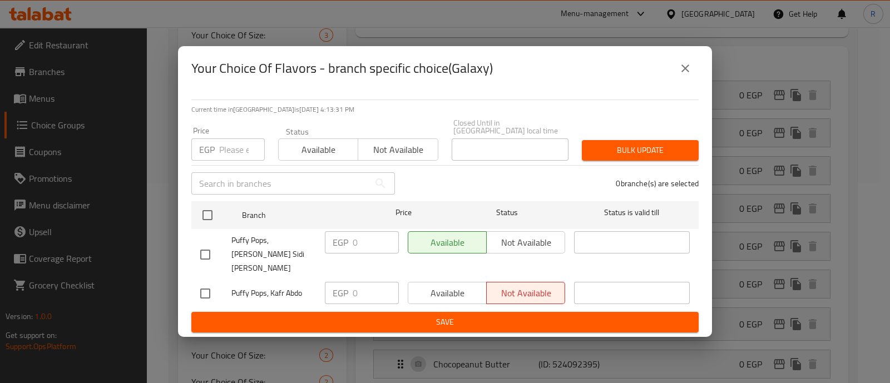
click at [210, 285] on input "checkbox" at bounding box center [205, 293] width 23 height 23
checkbox input "true"
click at [421, 285] on span "Available" at bounding box center [448, 293] width 70 height 16
click at [603, 157] on span "Bulk update" at bounding box center [640, 151] width 99 height 14
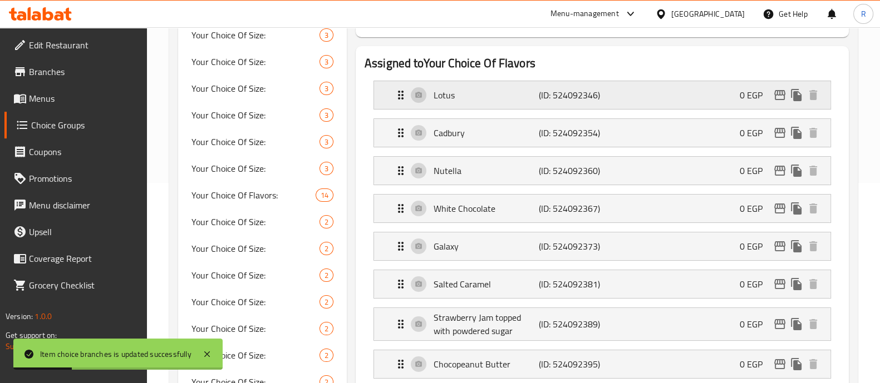
click at [775, 103] on div "Lotus (ID: 524092346) 0 EGP" at bounding box center [605, 95] width 423 height 28
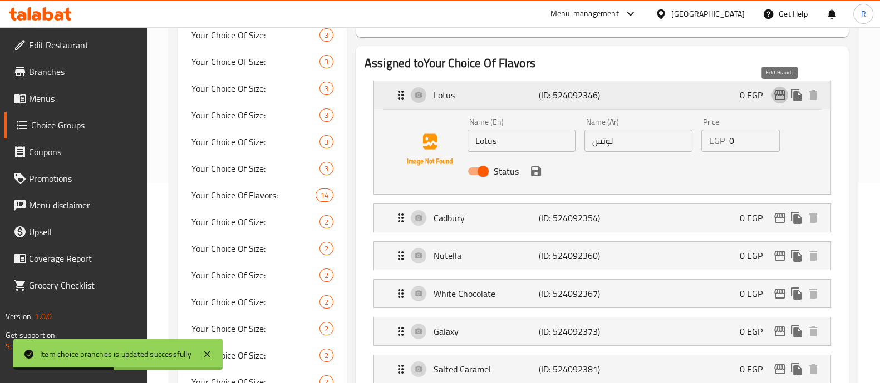
click at [777, 99] on icon "edit" at bounding box center [779, 95] width 11 height 10
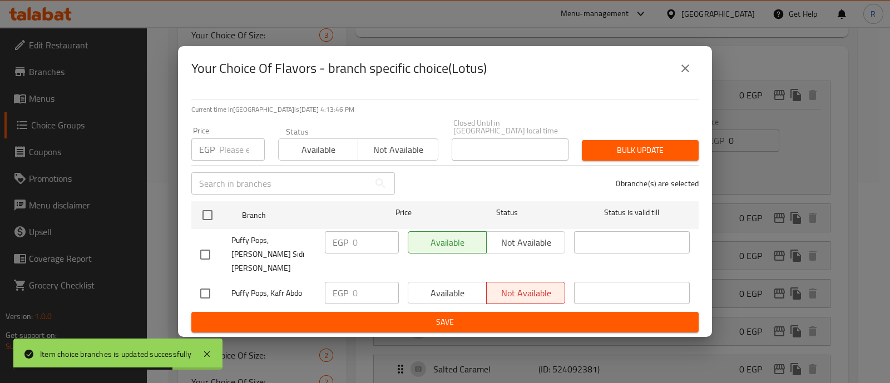
click at [206, 282] on input "checkbox" at bounding box center [205, 293] width 23 height 23
checkbox input "true"
click at [428, 288] on span "Available" at bounding box center [448, 293] width 70 height 16
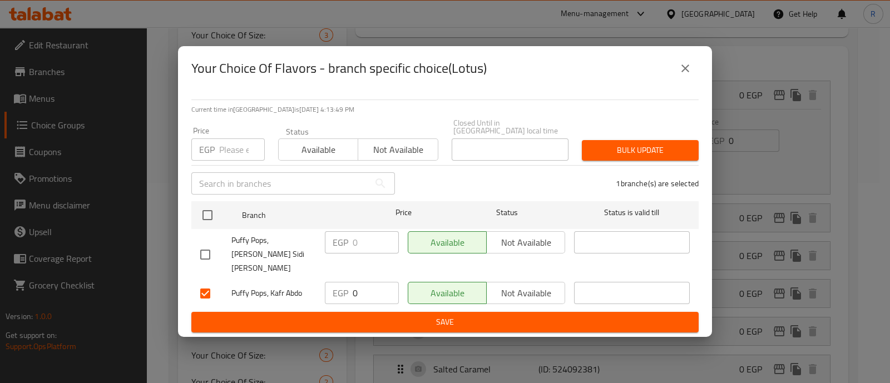
click at [605, 154] on span "Bulk update" at bounding box center [640, 151] width 99 height 14
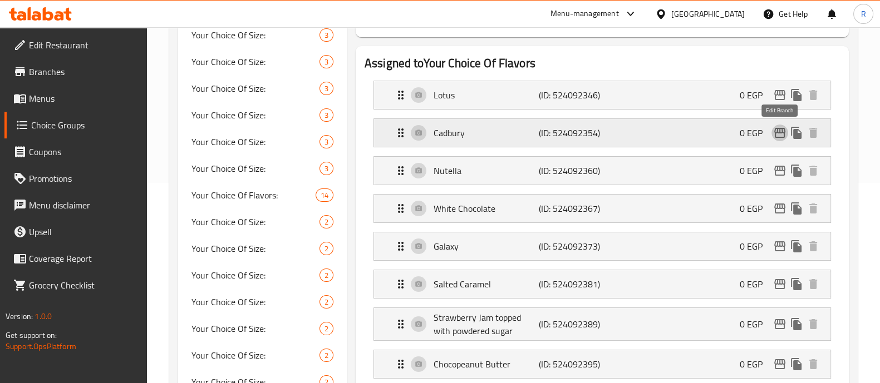
click at [777, 131] on icon "edit" at bounding box center [779, 133] width 11 height 10
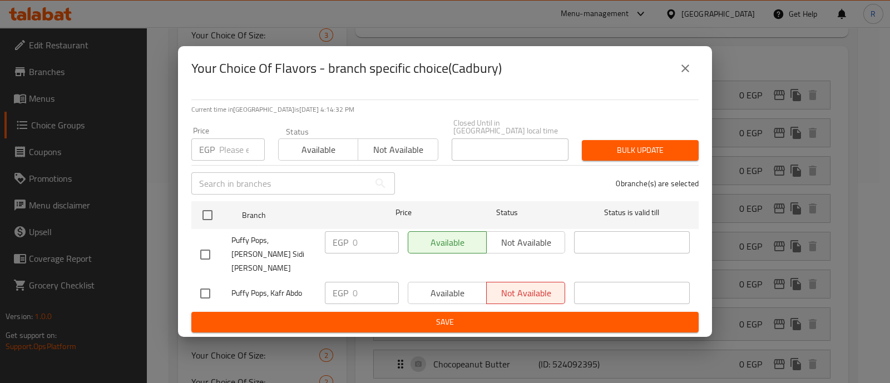
click at [206, 286] on input "checkbox" at bounding box center [205, 293] width 23 height 23
checkbox input "true"
click at [443, 285] on span "Available" at bounding box center [448, 293] width 70 height 16
click at [650, 149] on span "Bulk update" at bounding box center [640, 151] width 99 height 14
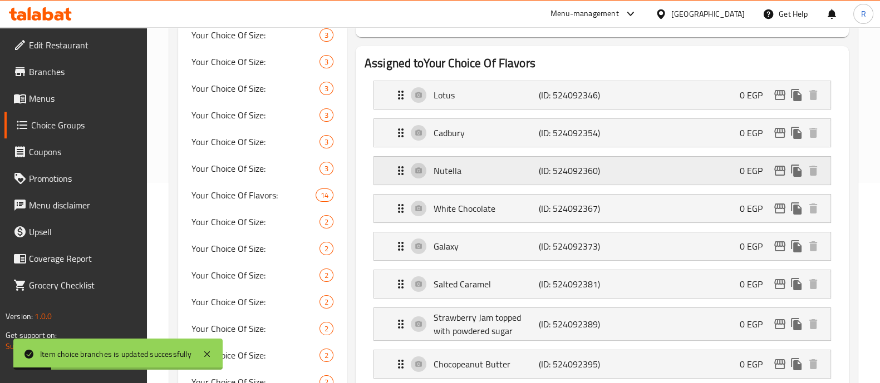
click at [780, 169] on icon "edit" at bounding box center [779, 171] width 11 height 10
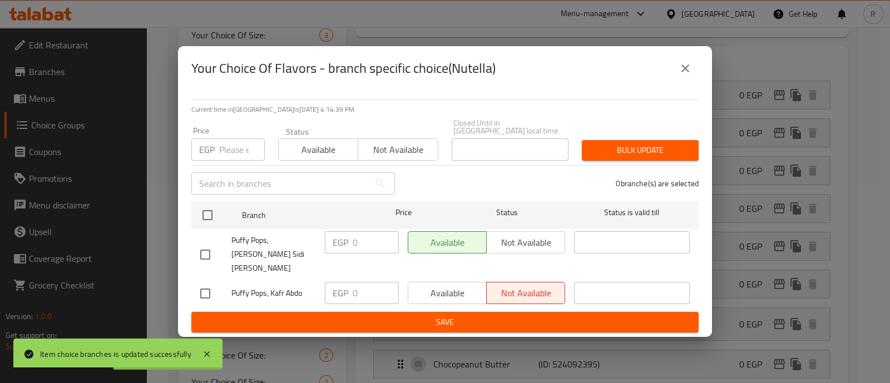
click at [688, 75] on icon "close" at bounding box center [685, 68] width 13 height 13
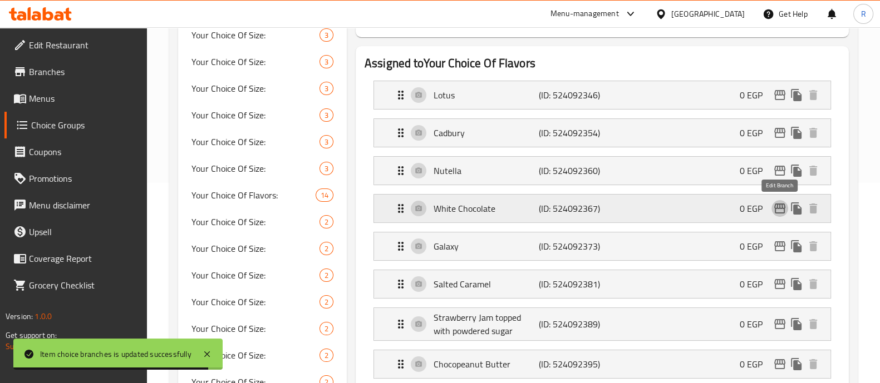
click at [776, 205] on icon "edit" at bounding box center [779, 209] width 11 height 10
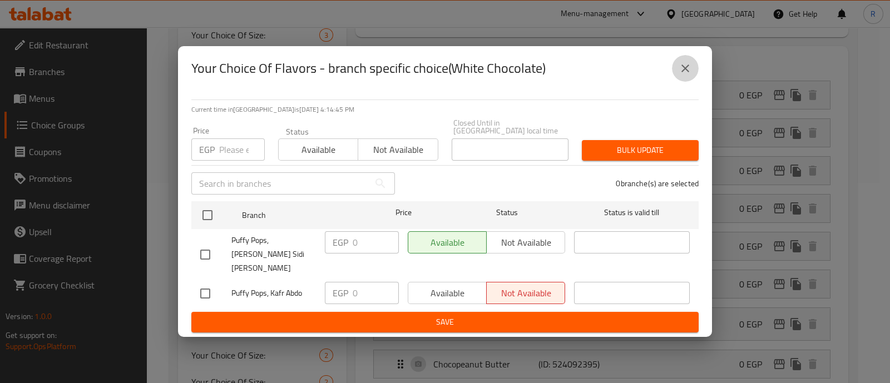
click at [682, 75] on icon "close" at bounding box center [685, 68] width 13 height 13
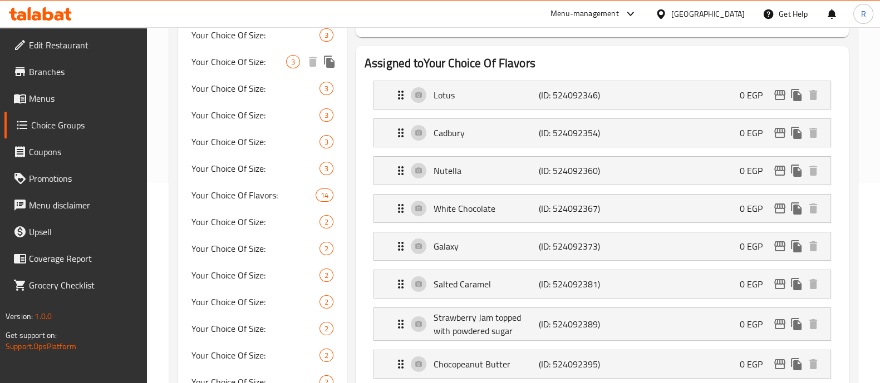
scroll to position [0, 0]
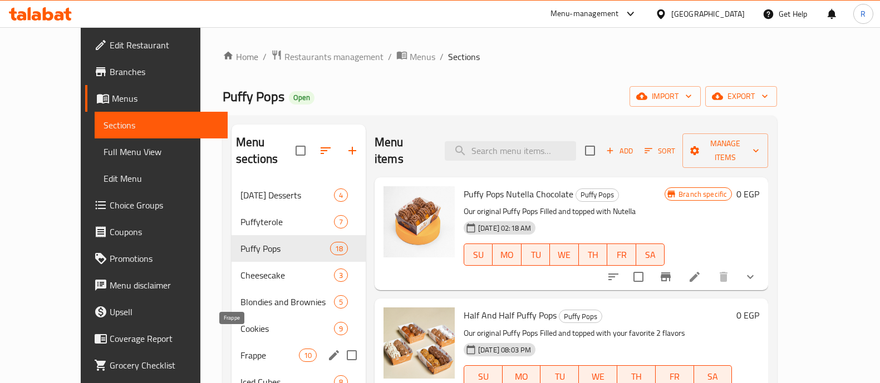
scroll to position [211, 0]
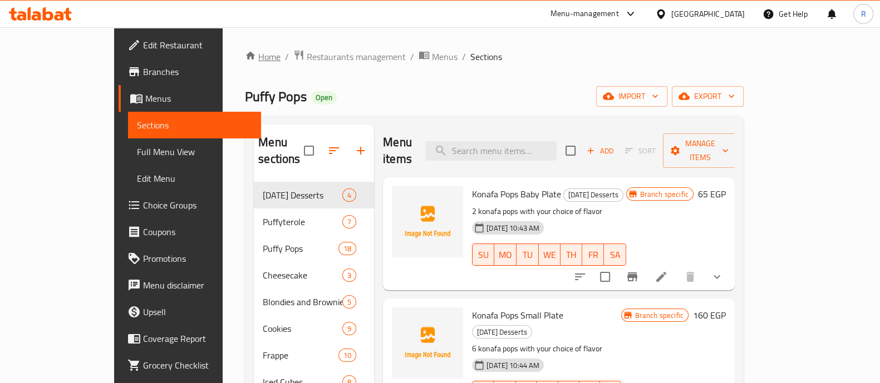
click at [245, 51] on link "Home" at bounding box center [263, 56] width 36 height 13
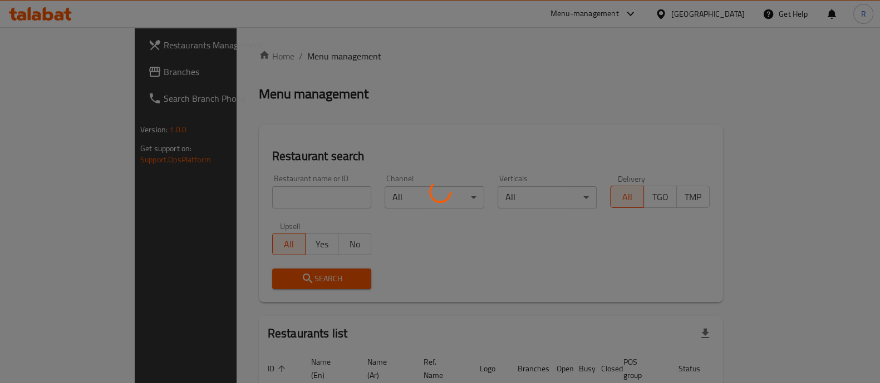
click at [302, 195] on div at bounding box center [440, 191] width 880 height 383
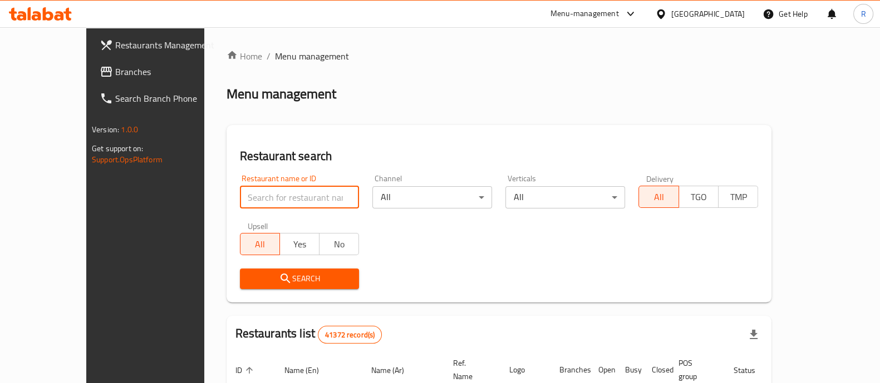
click at [302, 195] on input "search" at bounding box center [300, 197] width 120 height 22
type input "puffy pops"
click button "Search" at bounding box center [300, 279] width 120 height 21
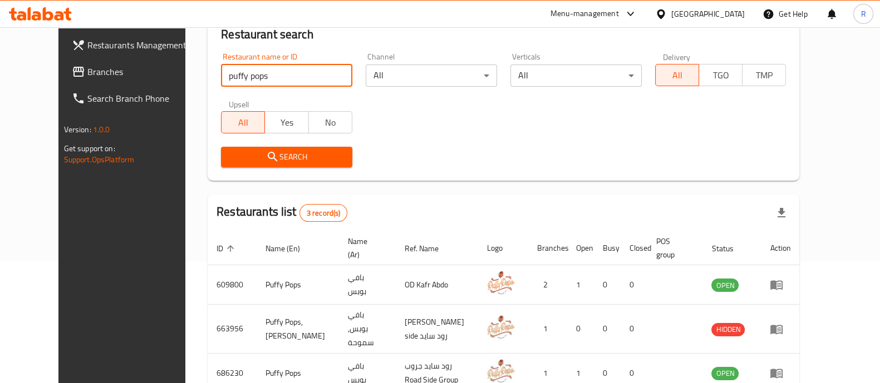
scroll to position [146, 0]
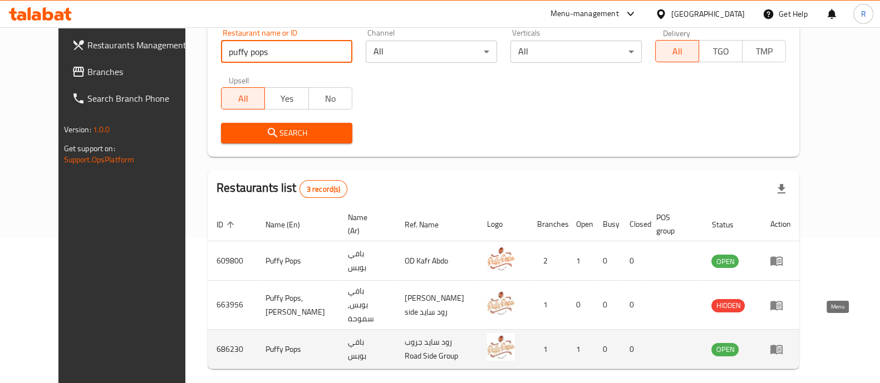
click at [783, 343] on icon "enhanced table" at bounding box center [775, 349] width 13 height 13
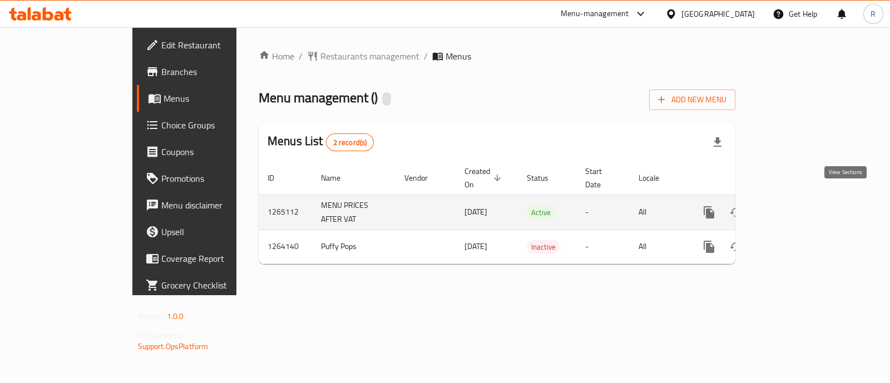
click at [803, 201] on link "enhanced table" at bounding box center [789, 212] width 27 height 27
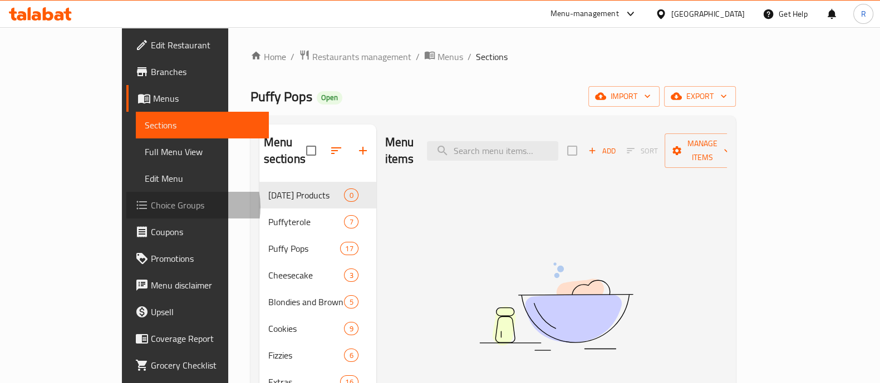
click at [151, 207] on span "Choice Groups" at bounding box center [205, 205] width 109 height 13
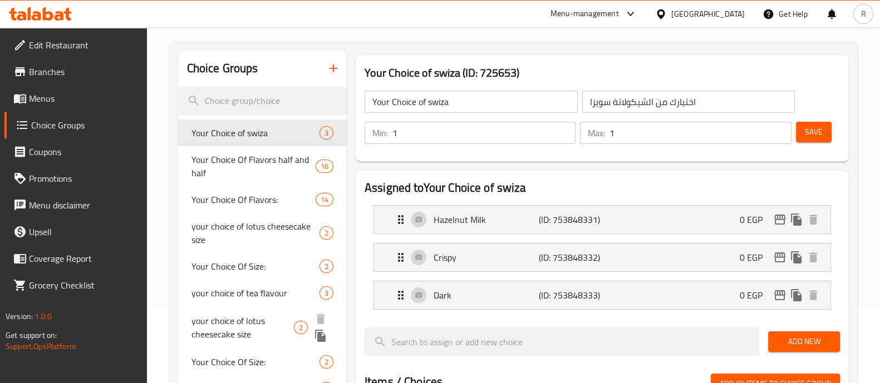
scroll to position [75, 0]
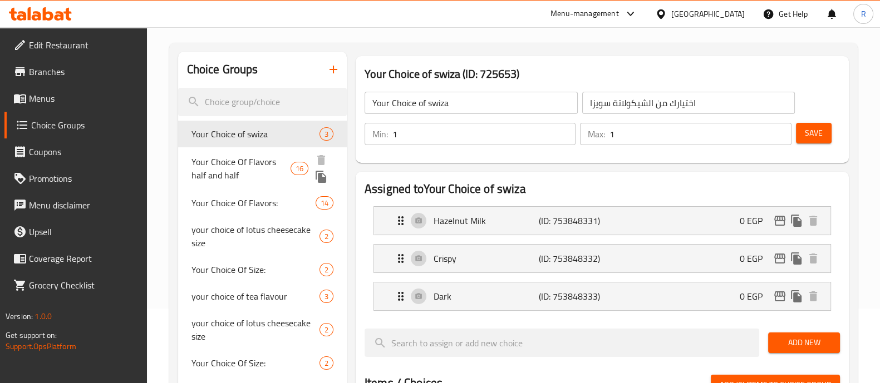
click at [217, 180] on span "Your Choice Of Flavors half and half" at bounding box center [241, 168] width 100 height 27
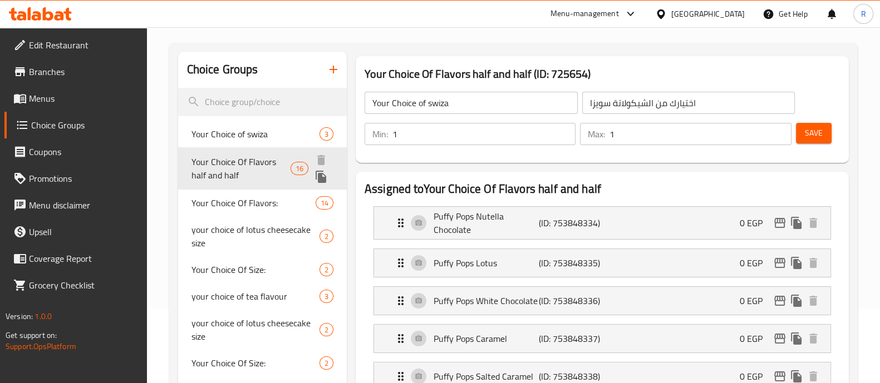
type input "Your Choice Of Flavors half and half"
type input "اختيارك من النكهات"
type input "2"
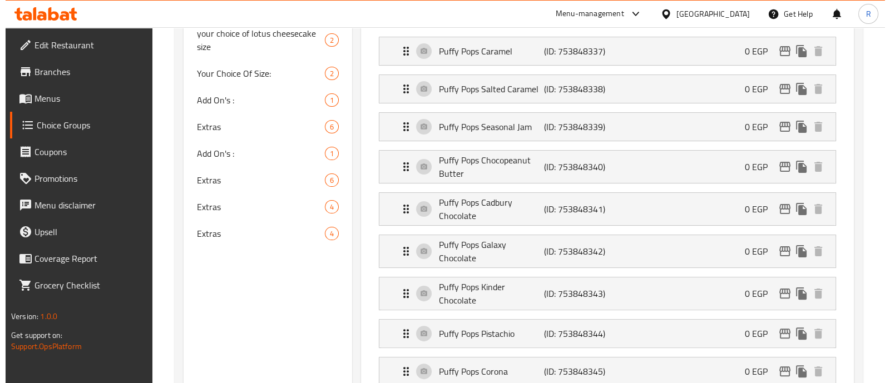
scroll to position [364, 0]
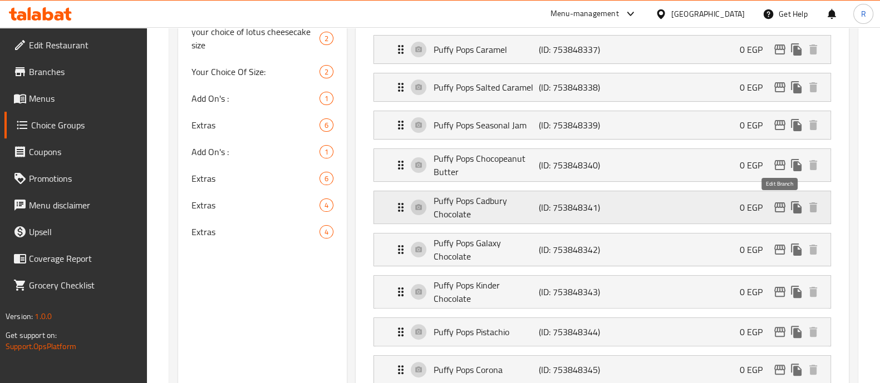
click at [776, 209] on icon "edit" at bounding box center [779, 207] width 13 height 13
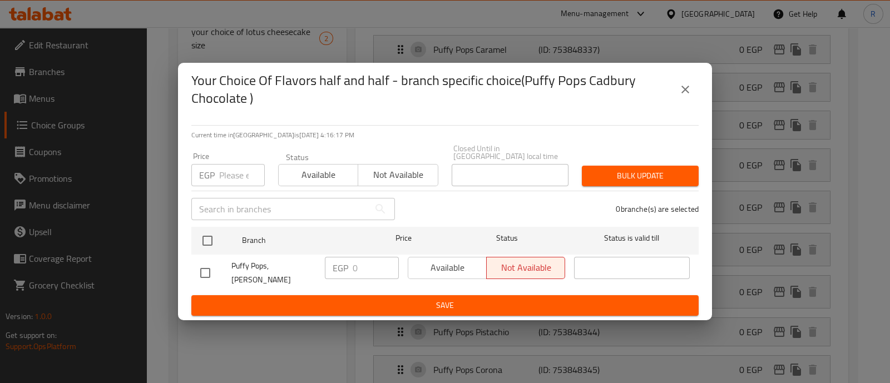
click at [206, 268] on input "checkbox" at bounding box center [205, 272] width 23 height 23
checkbox input "true"
click at [445, 267] on span "Available" at bounding box center [448, 268] width 70 height 16
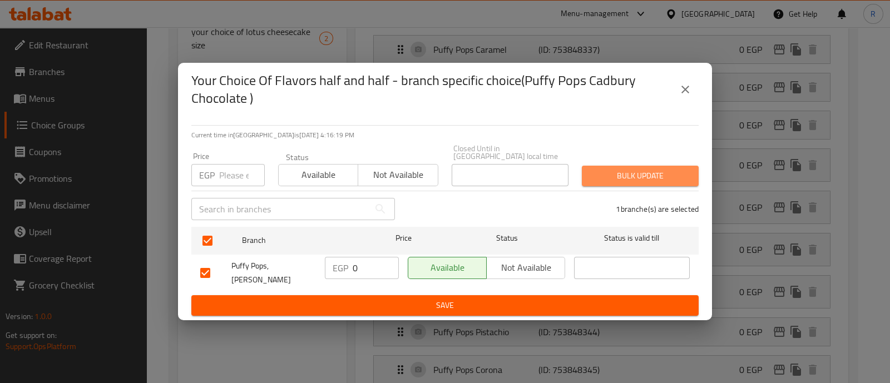
click at [595, 180] on span "Bulk update" at bounding box center [640, 176] width 99 height 14
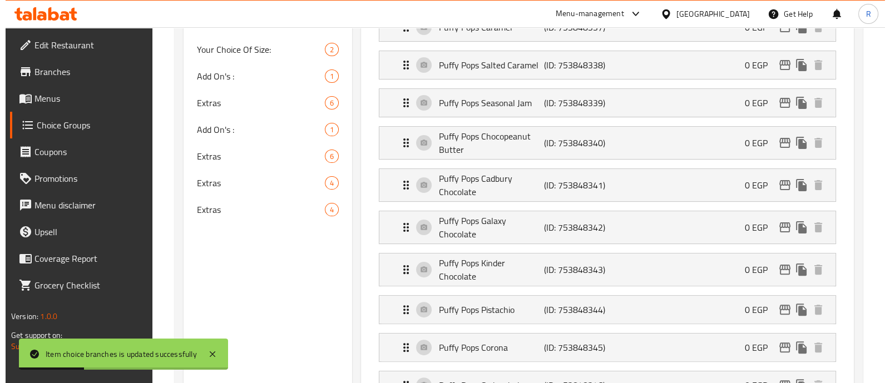
scroll to position [387, 0]
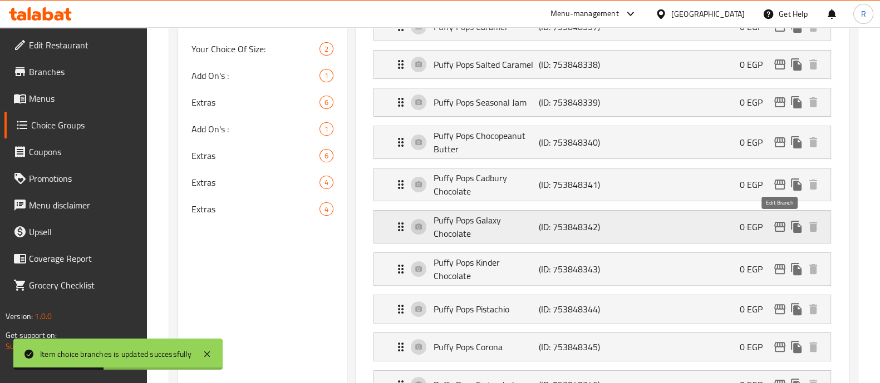
click at [776, 223] on icon "edit" at bounding box center [779, 227] width 11 height 10
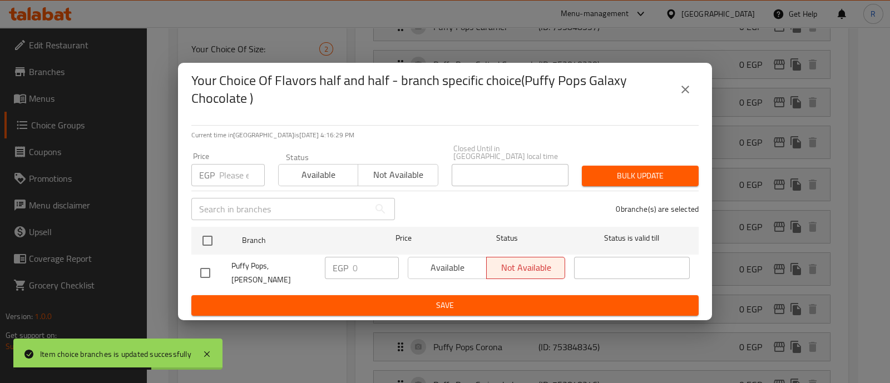
click at [207, 277] on input "checkbox" at bounding box center [205, 272] width 23 height 23
checkbox input "true"
click at [468, 259] on button "Available" at bounding box center [447, 268] width 79 height 22
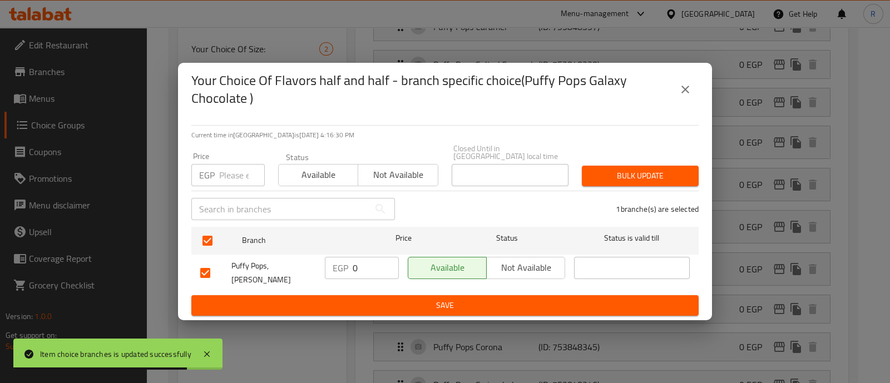
click at [605, 174] on span "Bulk update" at bounding box center [640, 176] width 99 height 14
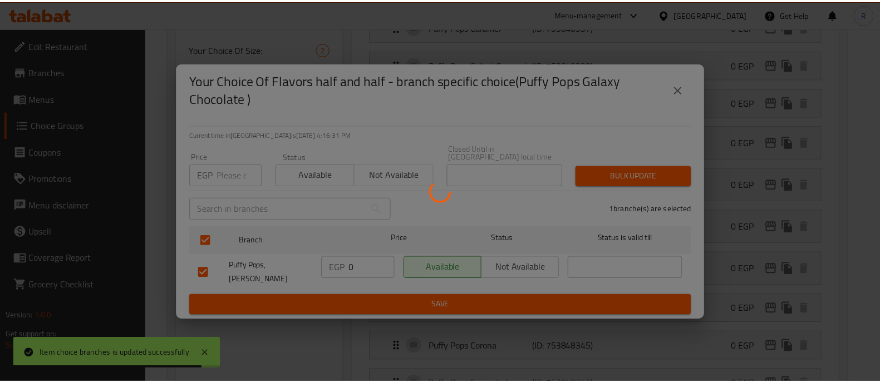
scroll to position [50, 0]
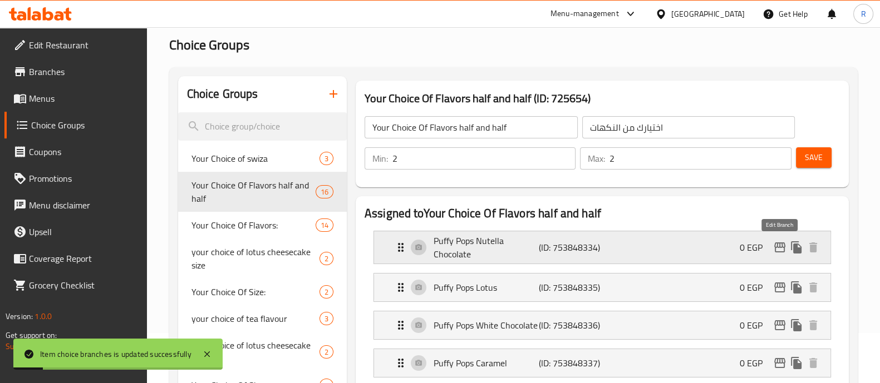
click at [776, 246] on icon "edit" at bounding box center [779, 247] width 13 height 13
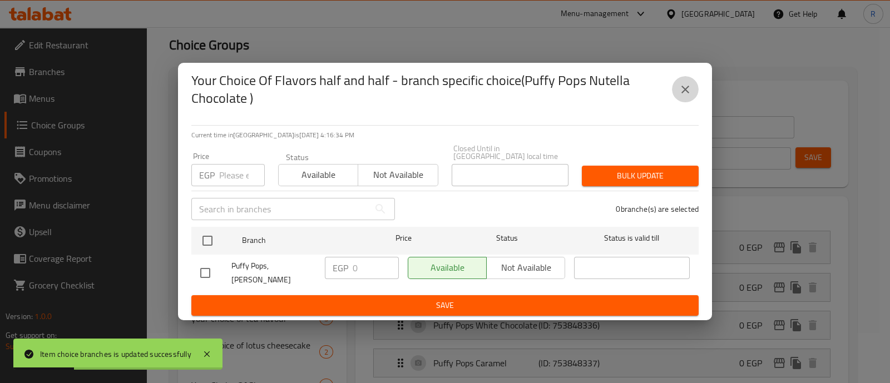
click at [685, 92] on icon "close" at bounding box center [685, 89] width 13 height 13
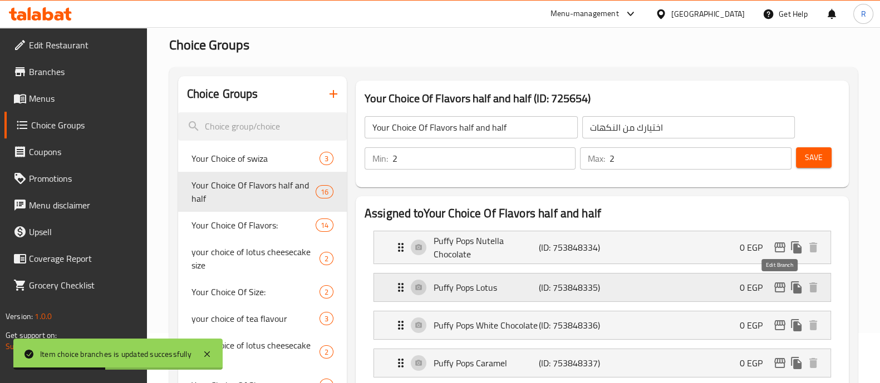
click at [773, 290] on icon "edit" at bounding box center [779, 287] width 13 height 13
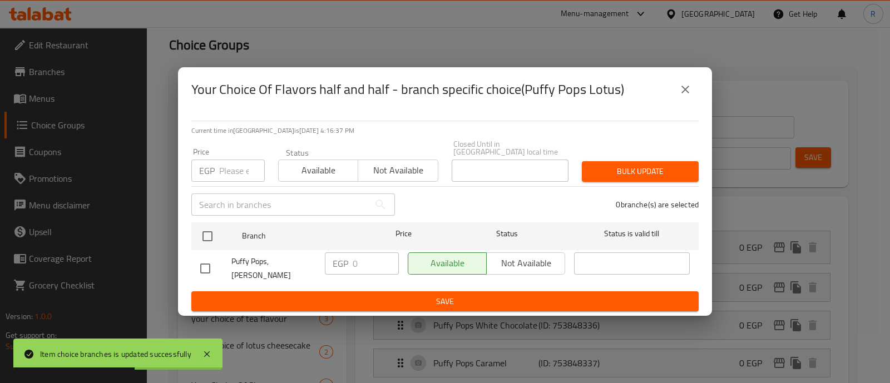
click at [682, 96] on icon "close" at bounding box center [685, 89] width 13 height 13
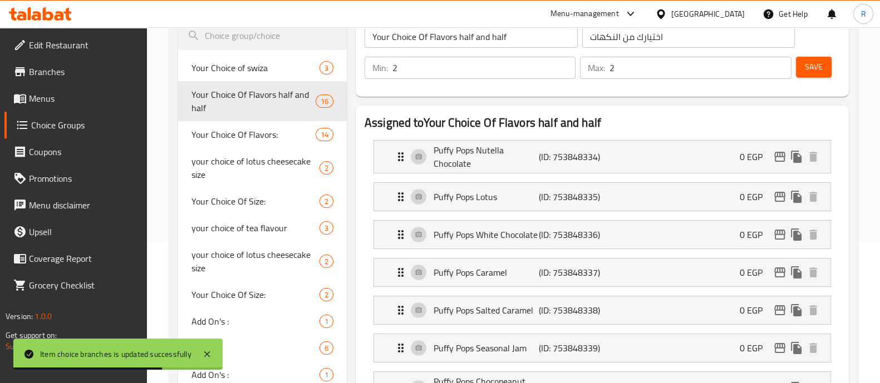
scroll to position [151, 0]
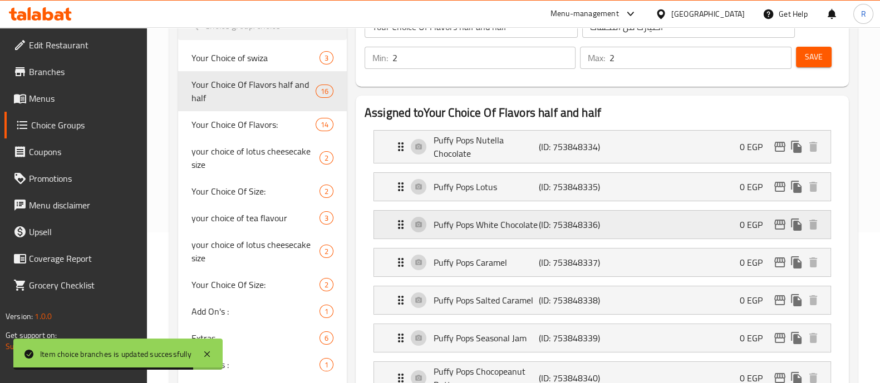
click at [780, 235] on div "Puffy Pops White Chocolate (ID: 753848336) 0 EGP" at bounding box center [605, 225] width 423 height 28
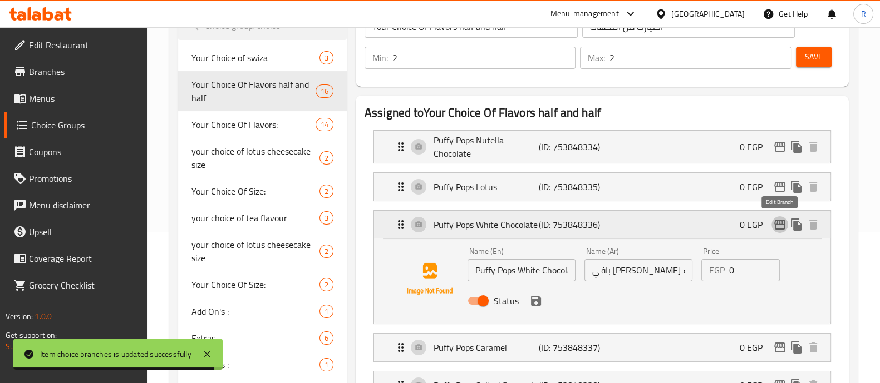
click at [777, 224] on icon "edit" at bounding box center [779, 224] width 13 height 13
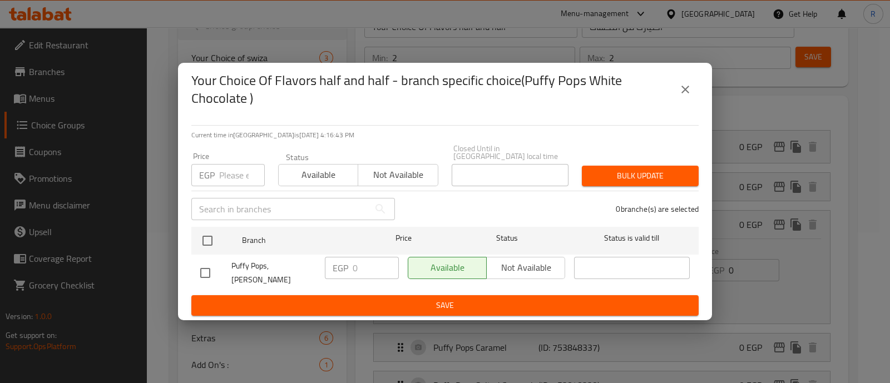
click at [685, 95] on icon "close" at bounding box center [685, 89] width 13 height 13
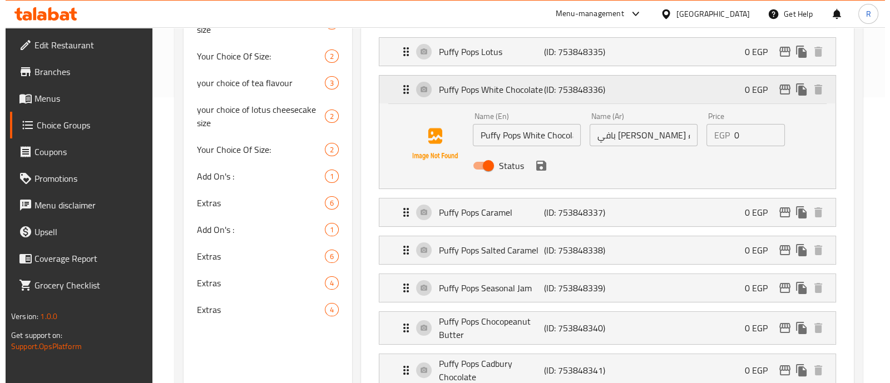
scroll to position [294, 0]
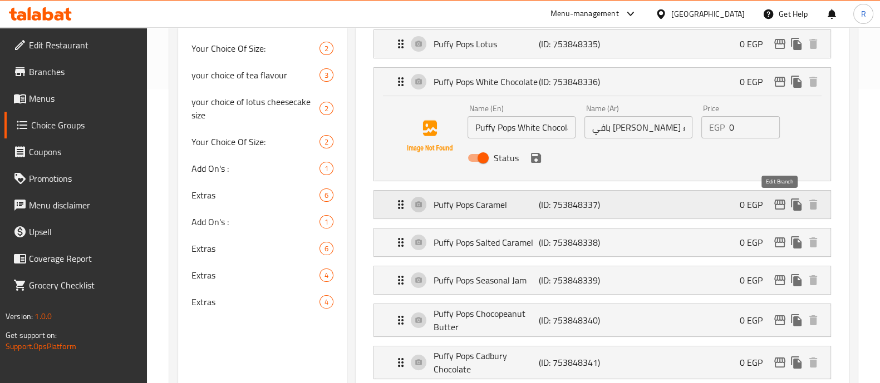
click at [784, 202] on icon "edit" at bounding box center [779, 205] width 11 height 10
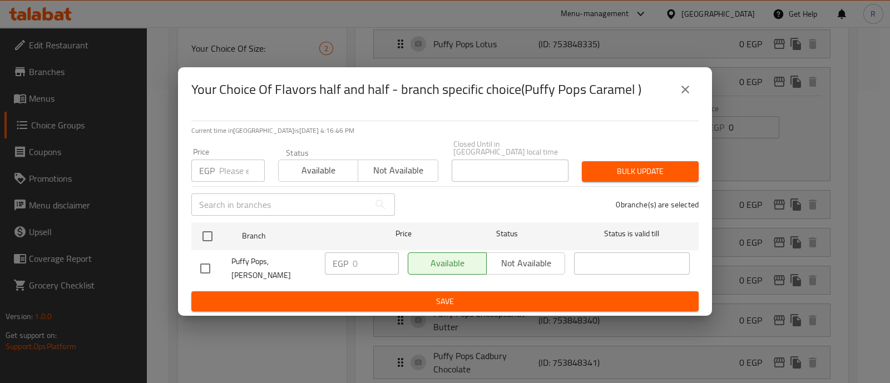
click at [685, 96] on icon "close" at bounding box center [685, 89] width 13 height 13
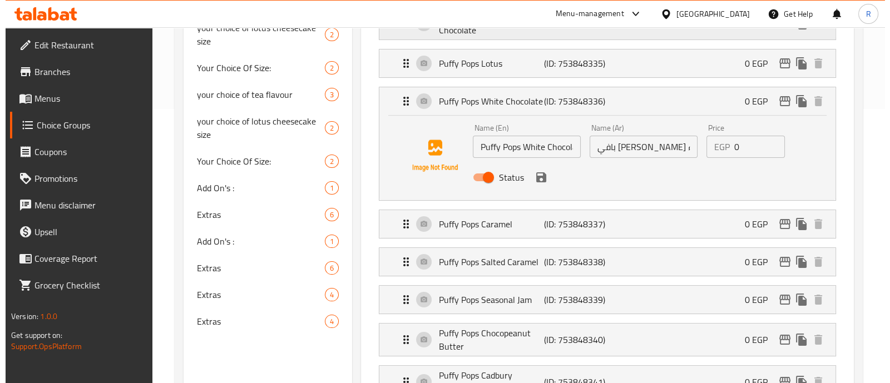
scroll to position [275, 0]
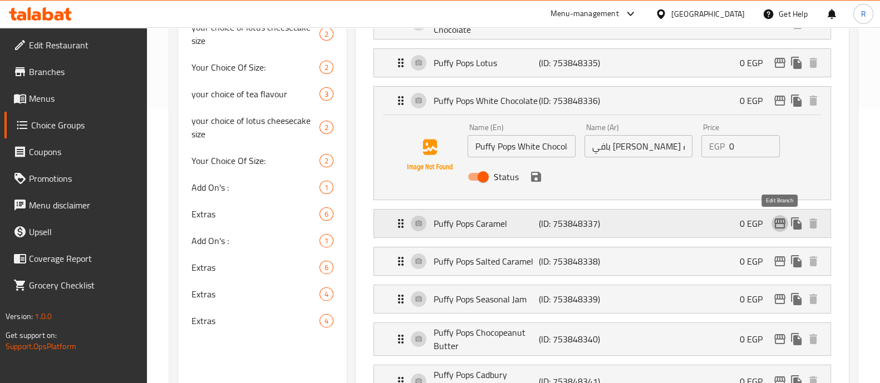
click at [779, 229] on icon "edit" at bounding box center [779, 223] width 13 height 13
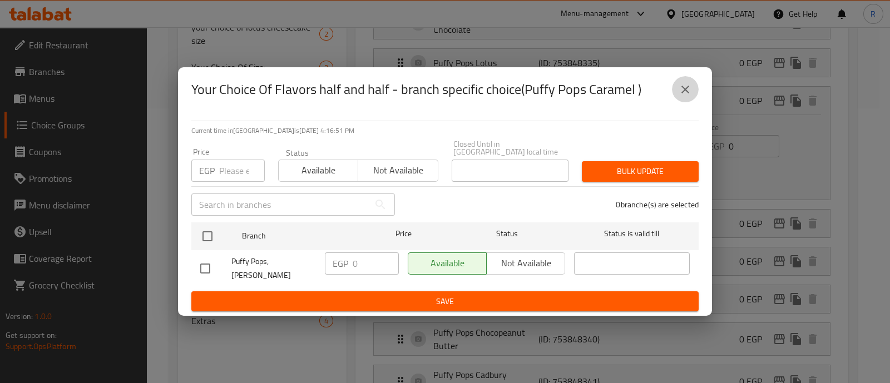
click at [680, 96] on icon "close" at bounding box center [685, 89] width 13 height 13
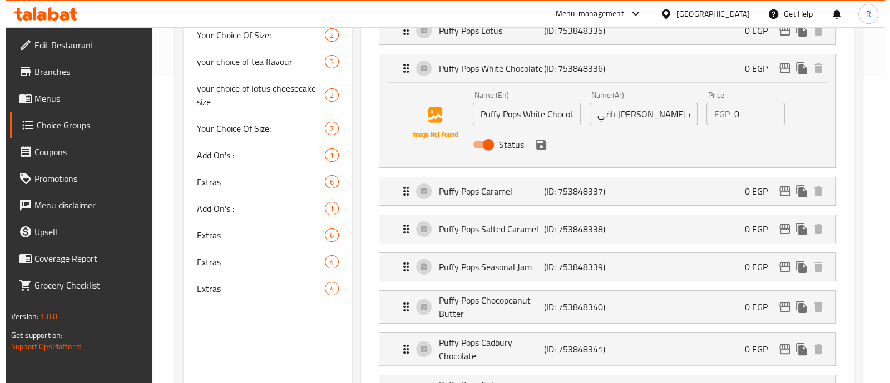
scroll to position [308, 0]
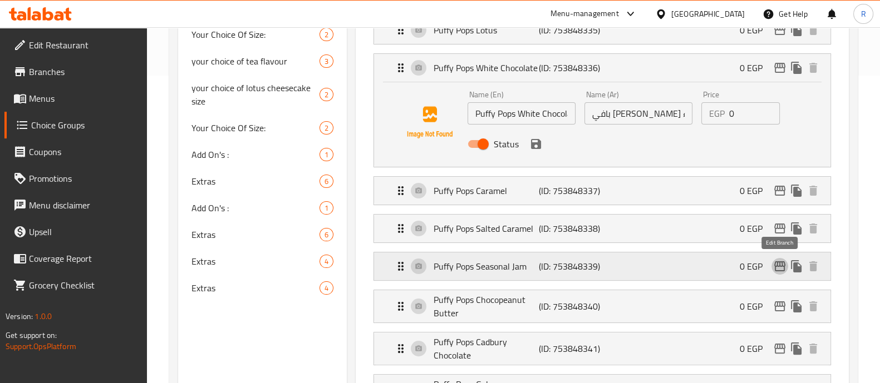
click at [774, 268] on icon "edit" at bounding box center [779, 266] width 13 height 13
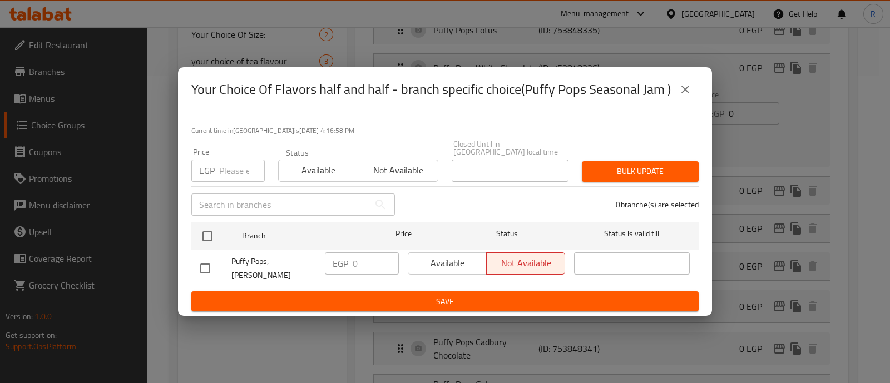
click at [680, 96] on icon "close" at bounding box center [685, 89] width 13 height 13
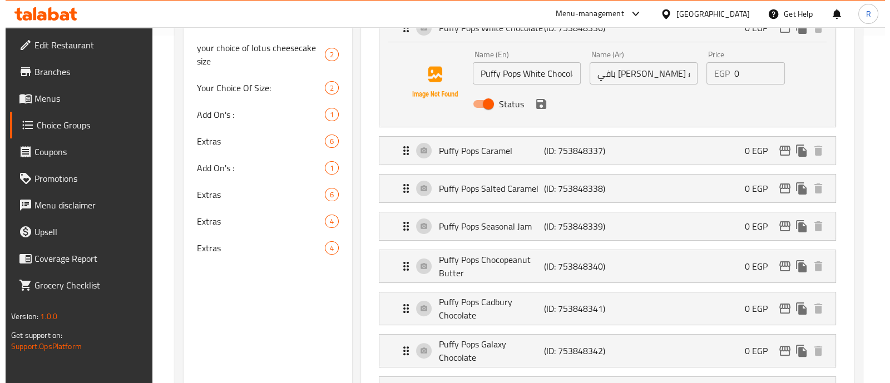
scroll to position [348, 0]
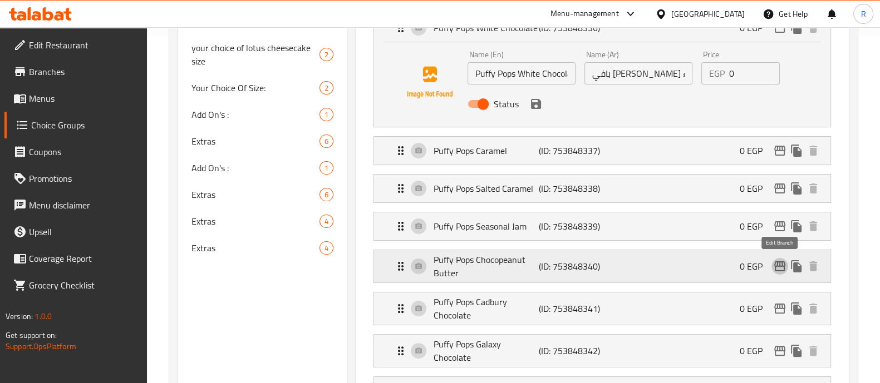
click at [779, 265] on icon "edit" at bounding box center [779, 266] width 13 height 13
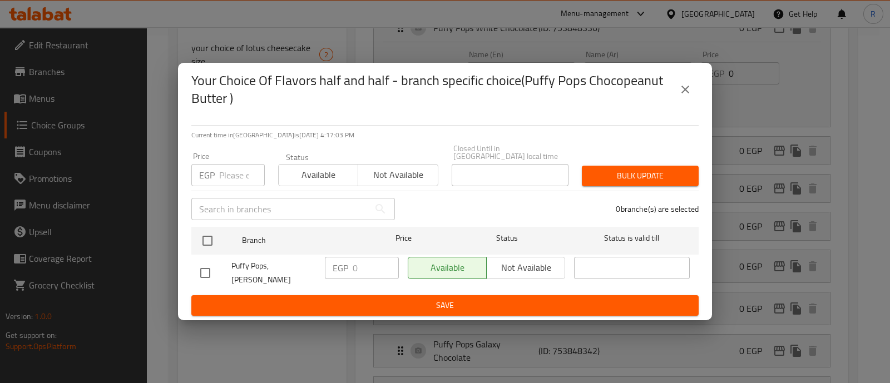
click at [677, 93] on button "close" at bounding box center [685, 89] width 27 height 27
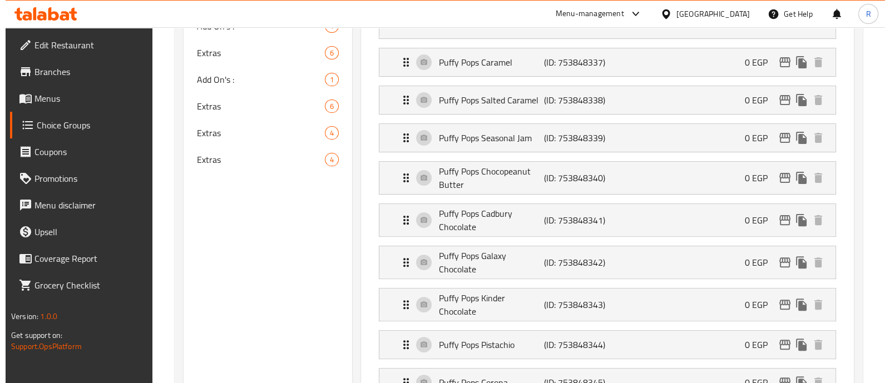
scroll to position [441, 0]
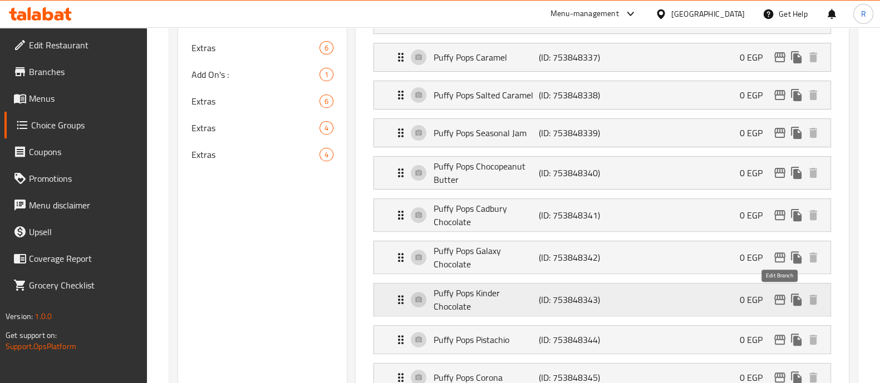
click at [774, 296] on icon "edit" at bounding box center [779, 300] width 11 height 10
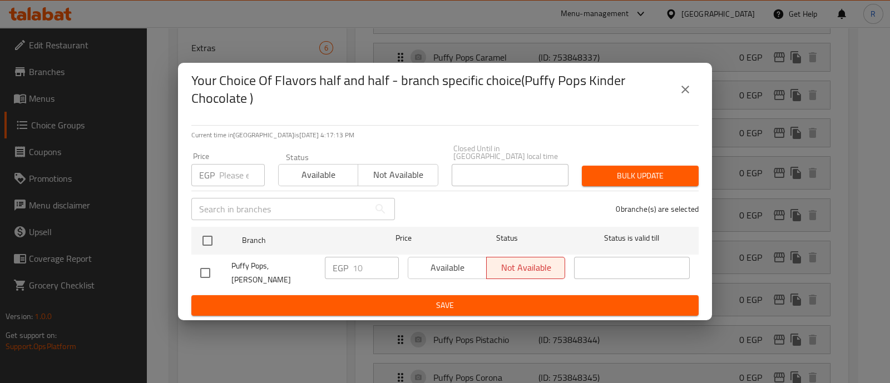
click at [206, 271] on input "checkbox" at bounding box center [205, 272] width 23 height 23
checkbox input "true"
click at [669, 172] on span "Bulk update" at bounding box center [640, 176] width 99 height 14
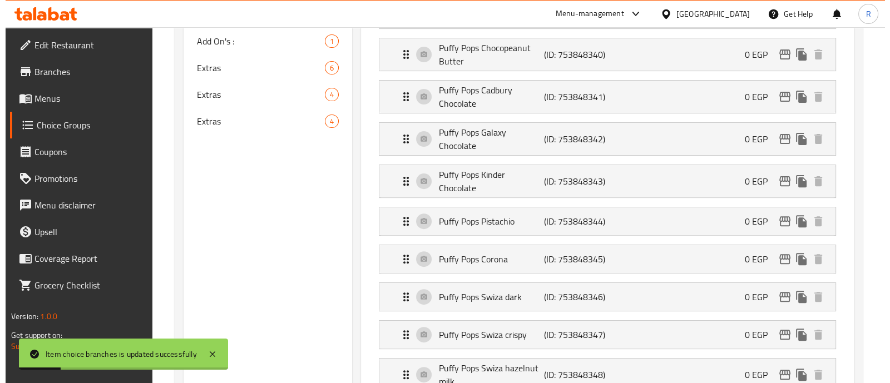
scroll to position [475, 0]
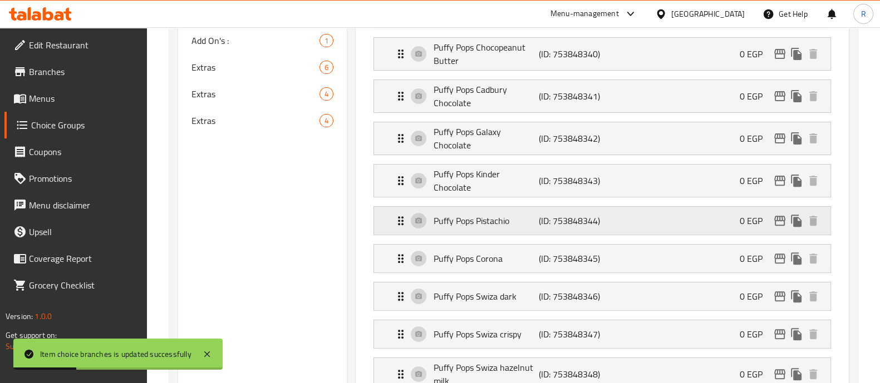
click at [776, 217] on icon "edit" at bounding box center [779, 220] width 13 height 13
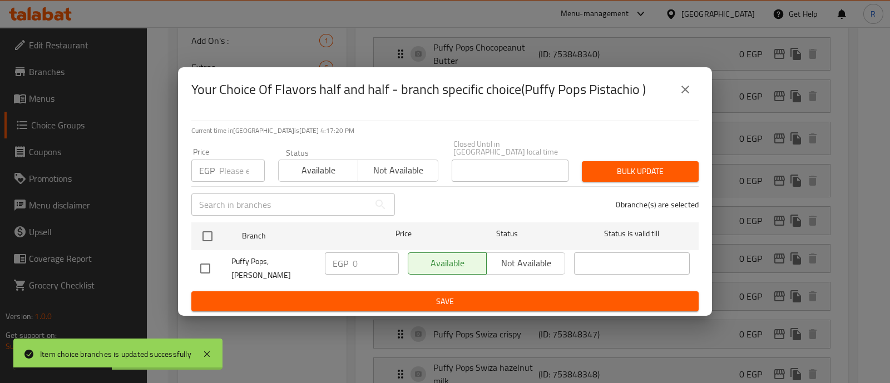
click at [684, 93] on icon "close" at bounding box center [686, 90] width 8 height 8
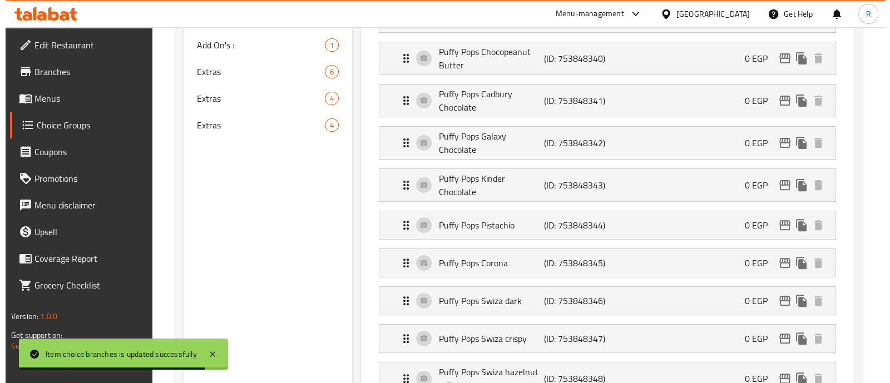
scroll to position [472, 0]
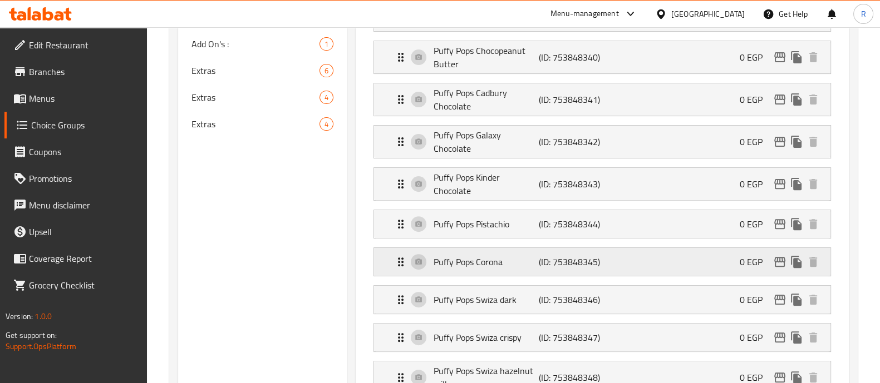
click at [776, 258] on icon "edit" at bounding box center [779, 262] width 11 height 10
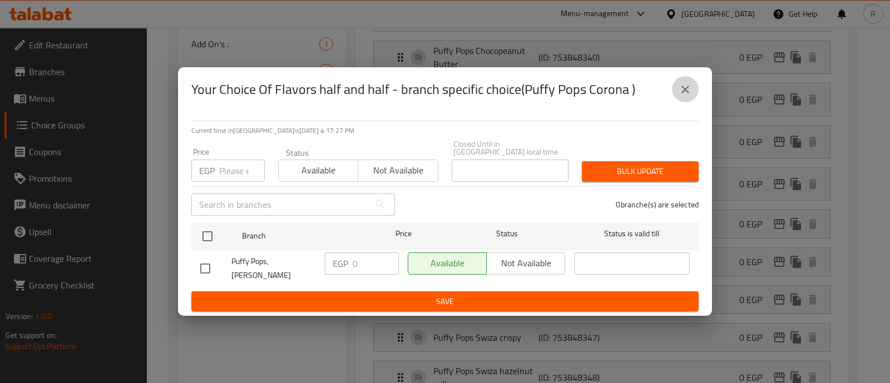
click at [679, 93] on icon "close" at bounding box center [685, 89] width 13 height 13
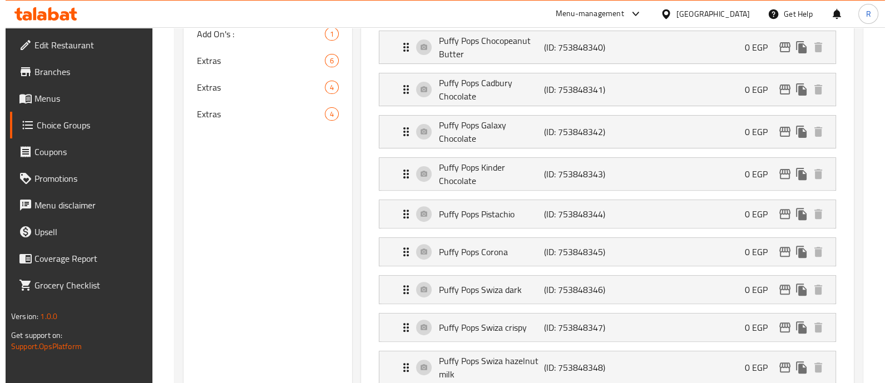
scroll to position [490, 0]
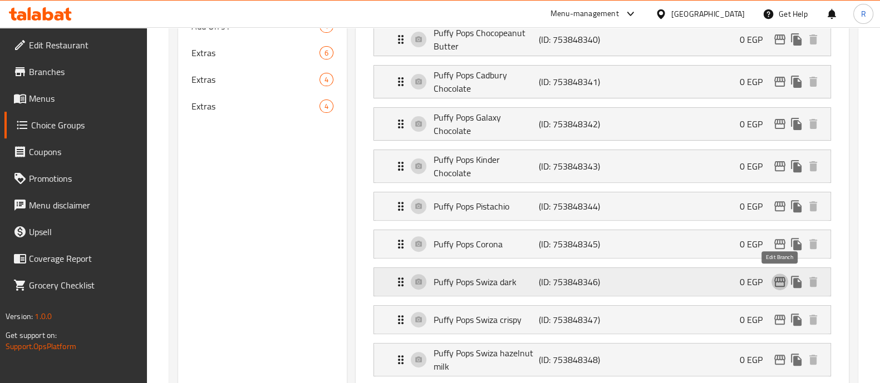
click at [773, 279] on icon "edit" at bounding box center [779, 281] width 13 height 13
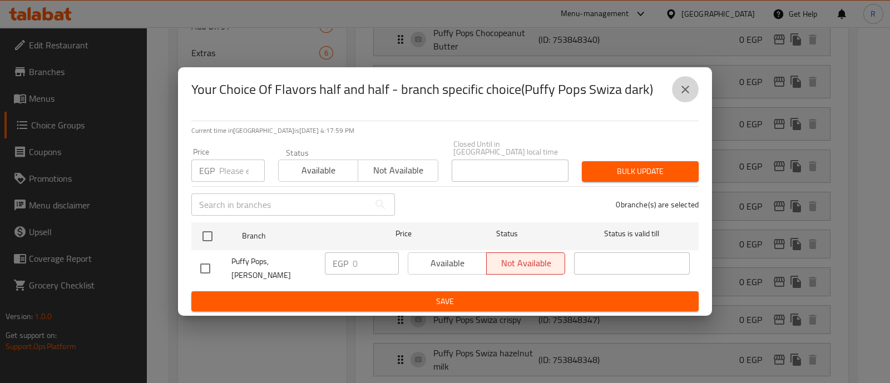
click at [687, 93] on icon "close" at bounding box center [686, 90] width 8 height 8
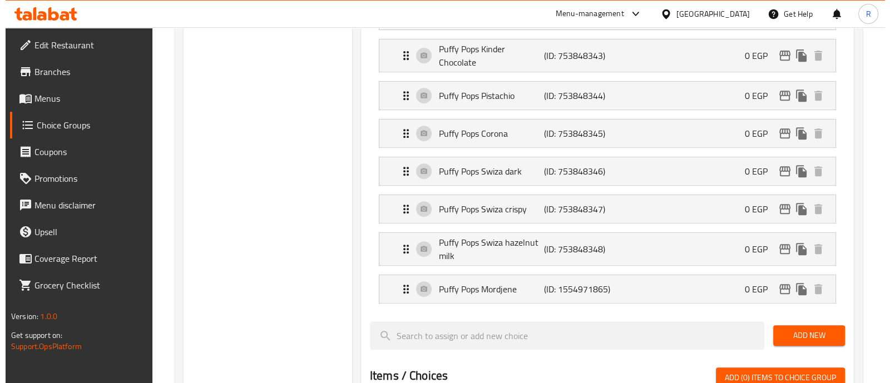
scroll to position [600, 0]
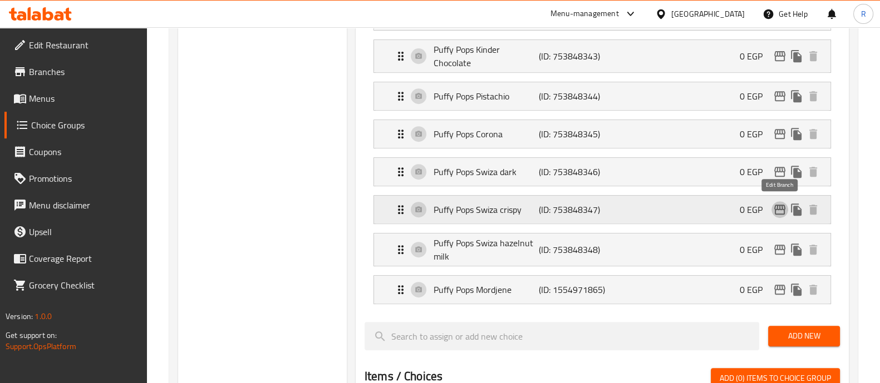
click at [781, 207] on icon "edit" at bounding box center [779, 210] width 11 height 10
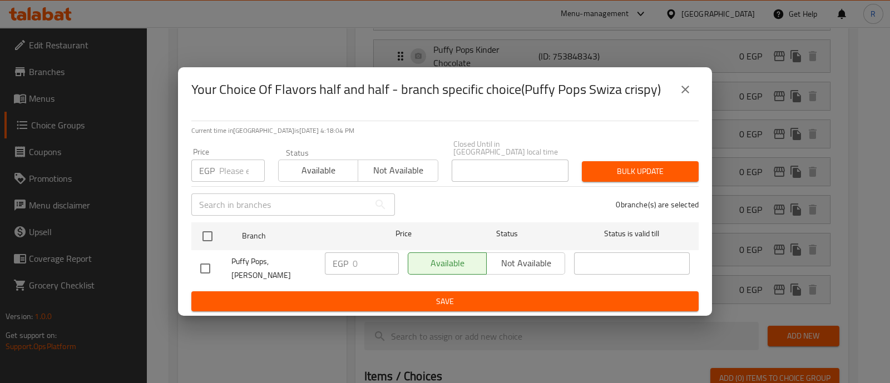
click at [687, 88] on button "close" at bounding box center [685, 89] width 27 height 27
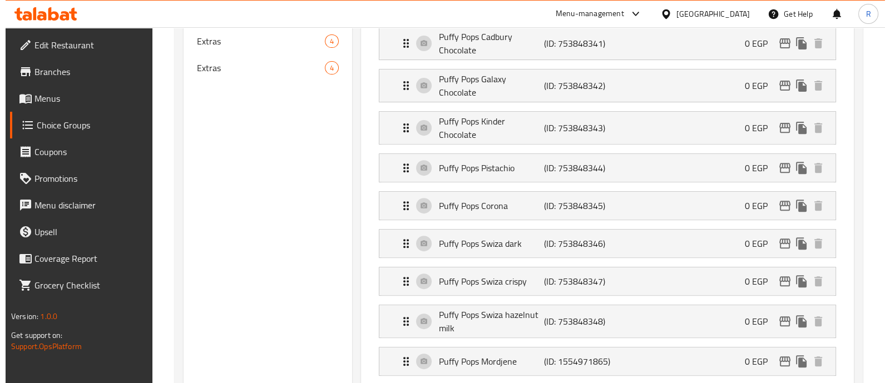
scroll to position [531, 0]
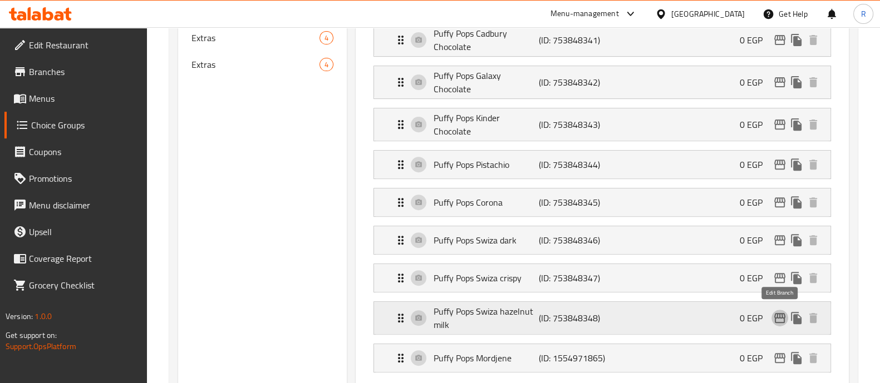
click at [773, 314] on icon "edit" at bounding box center [779, 318] width 13 height 13
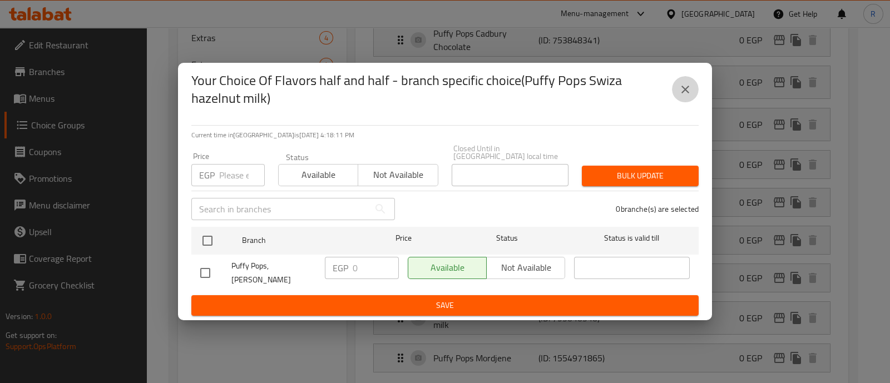
click at [683, 96] on icon "close" at bounding box center [685, 89] width 13 height 13
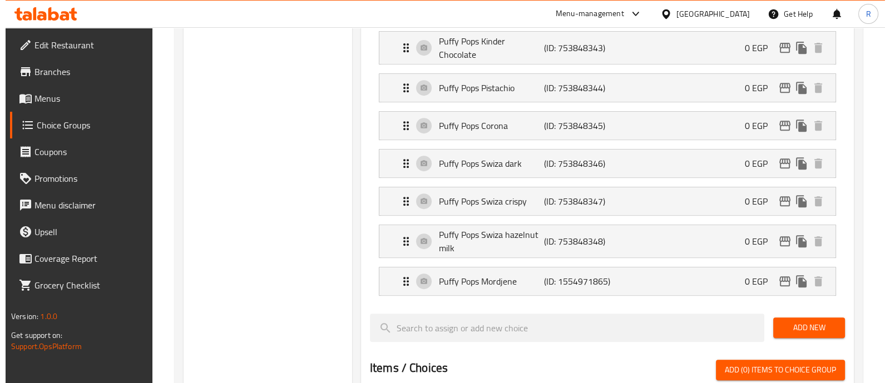
scroll to position [625, 0]
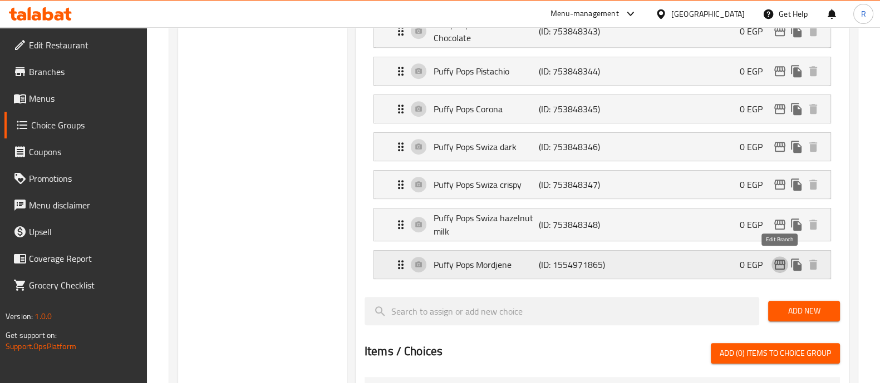
click at [778, 258] on icon "edit" at bounding box center [779, 264] width 13 height 13
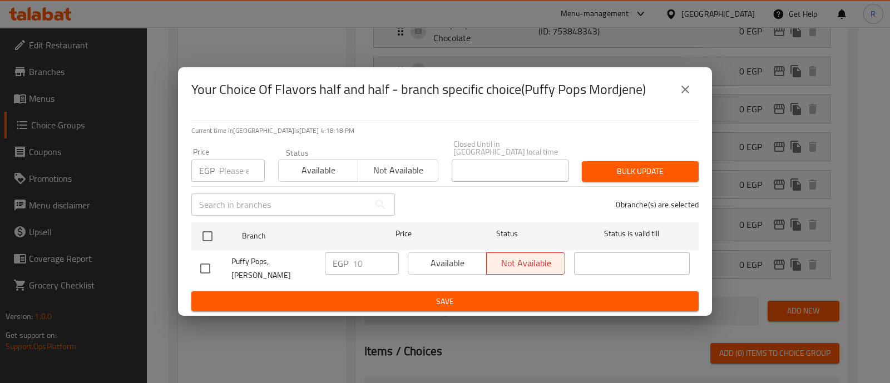
click at [692, 95] on icon "close" at bounding box center [685, 89] width 13 height 13
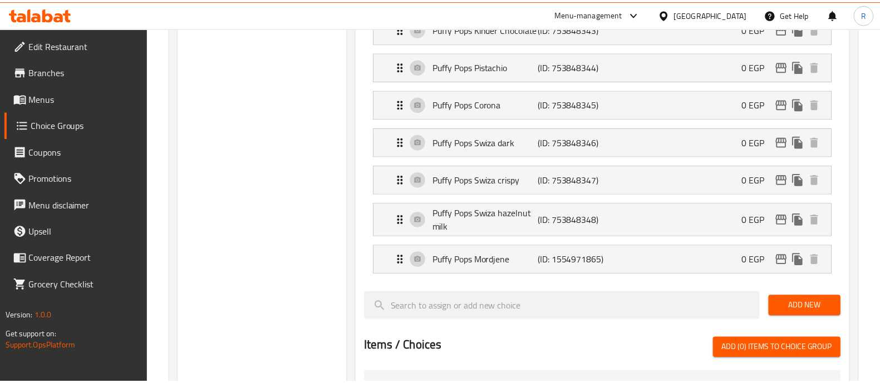
scroll to position [50, 0]
